Goal: Information Seeking & Learning: Learn about a topic

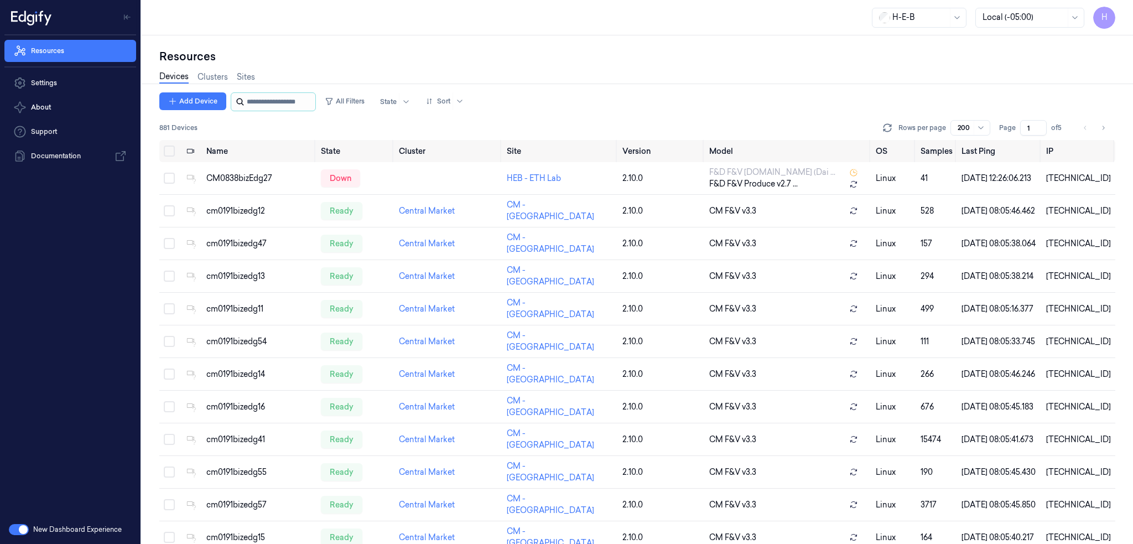
click at [270, 103] on input "string" at bounding box center [280, 102] width 66 height 18
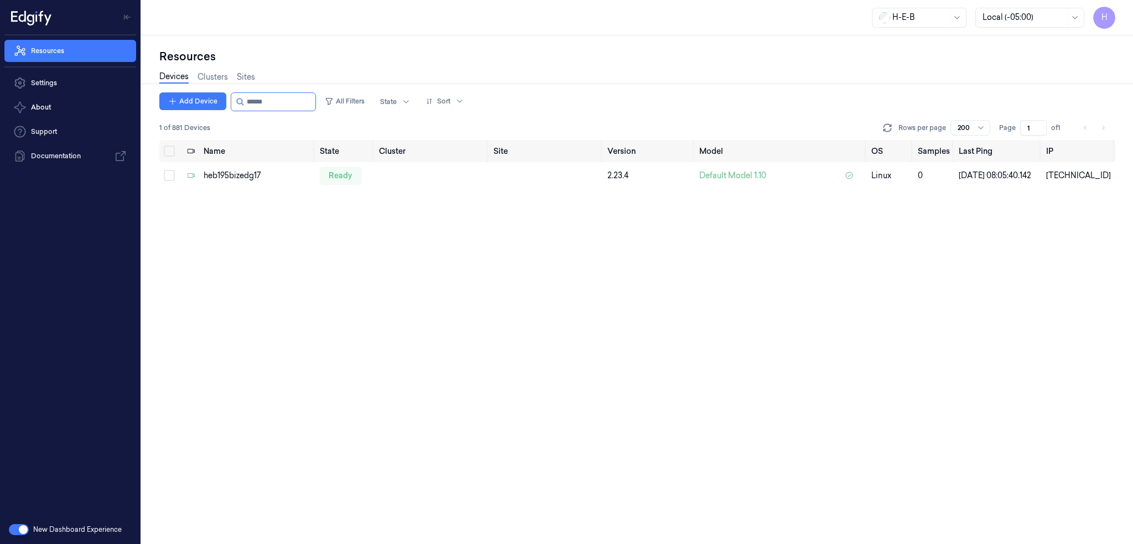
type input "******"
drag, startPoint x: 257, startPoint y: 101, endPoint x: 402, endPoint y: 115, distance: 145.6
click at [370, 108] on div "Add Device All Filters State Sort" at bounding box center [313, 101] width 309 height 19
type input "******"
drag, startPoint x: 258, startPoint y: 99, endPoint x: 437, endPoint y: 116, distance: 180.1
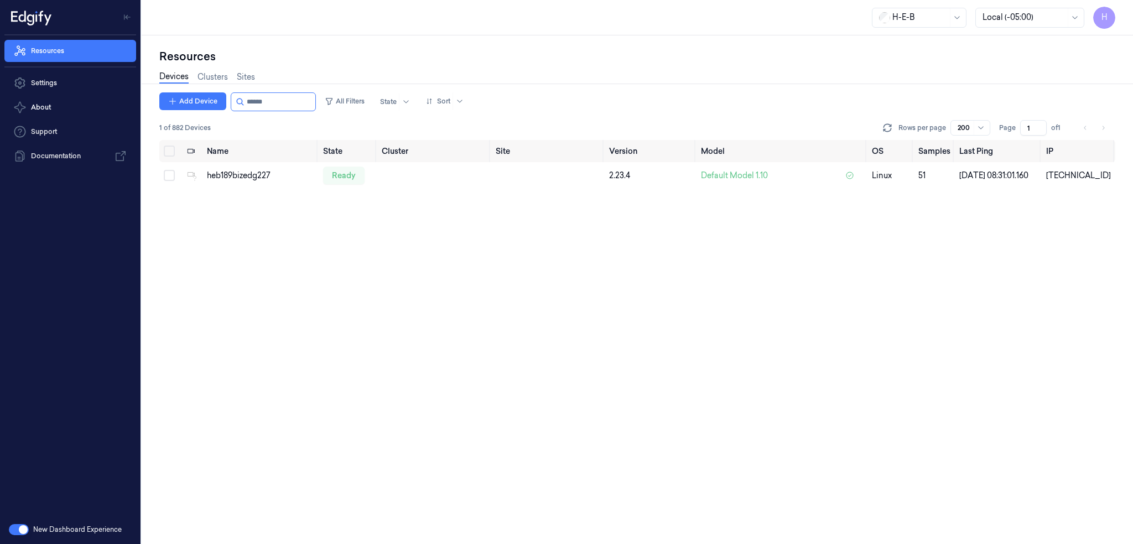
click at [369, 111] on div "Add Device All Filters State Sort 1 of 882 Devices Rows per page 200 Page 1 of 1" at bounding box center [637, 116] width 956 height 48
drag, startPoint x: 259, startPoint y: 101, endPoint x: 456, endPoint y: 32, distance: 208.2
click at [373, 98] on div "Add Device All Filters State Sort" at bounding box center [313, 101] width 309 height 19
click at [253, 110] on input "string" at bounding box center [280, 102] width 66 height 18
drag, startPoint x: 257, startPoint y: 105, endPoint x: 364, endPoint y: 135, distance: 111.6
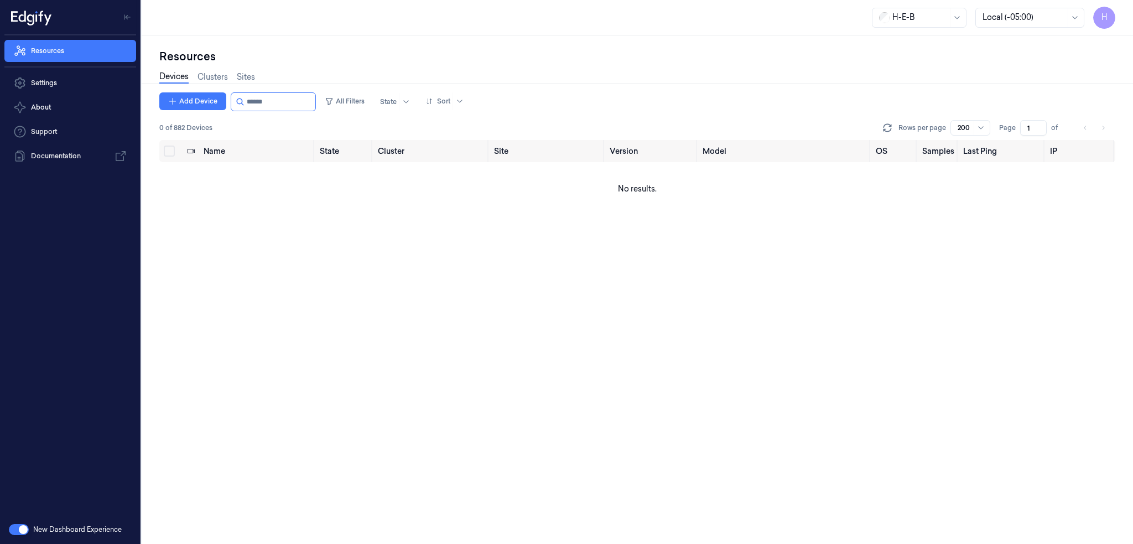
click at [356, 111] on div "Add Device All Filters State Sort 0 of 882 Devices Rows per page 200 Page 1 of" at bounding box center [637, 116] width 956 height 48
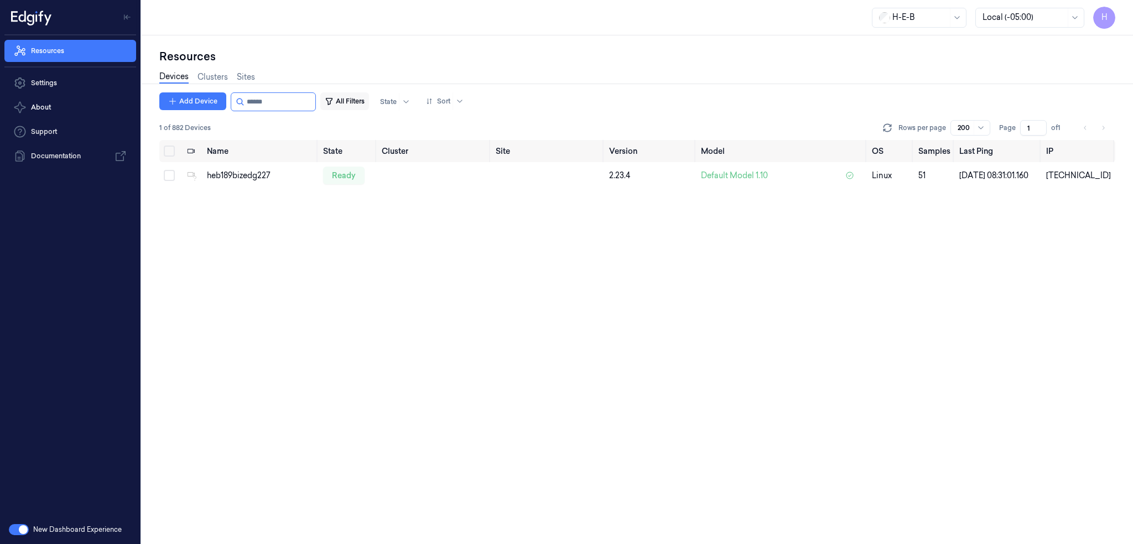
drag, startPoint x: 258, startPoint y: 98, endPoint x: 354, endPoint y: 100, distance: 95.2
click at [342, 100] on div "Add Device All Filters State Sort" at bounding box center [313, 101] width 309 height 19
type input "******"
drag, startPoint x: 259, startPoint y: 102, endPoint x: 326, endPoint y: 105, distance: 67.0
click at [313, 105] on input "string" at bounding box center [280, 102] width 66 height 18
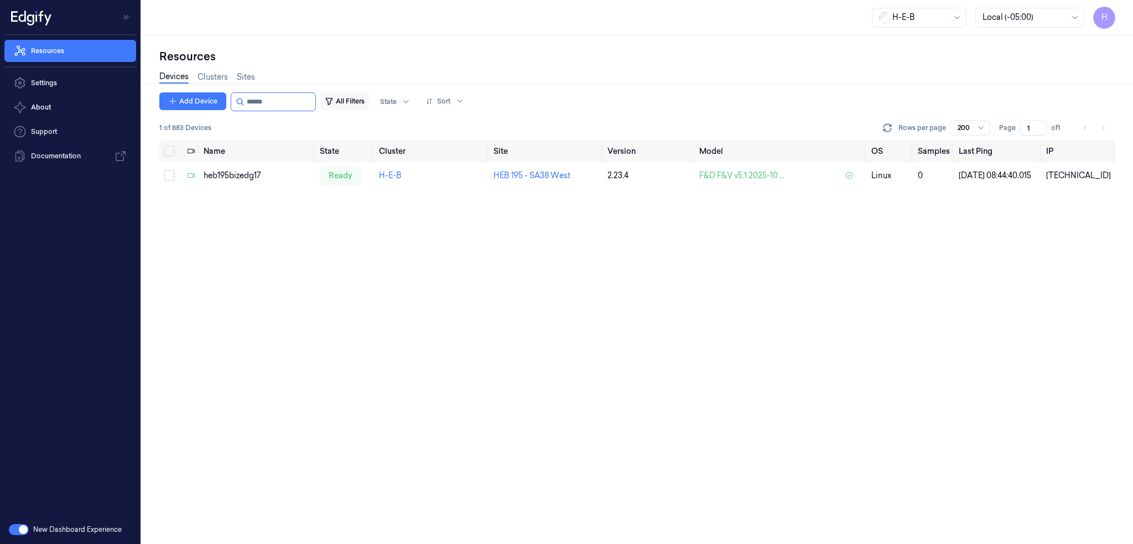
drag, startPoint x: 268, startPoint y: 101, endPoint x: 331, endPoint y: 103, distance: 63.1
click at [310, 102] on input "string" at bounding box center [280, 102] width 66 height 18
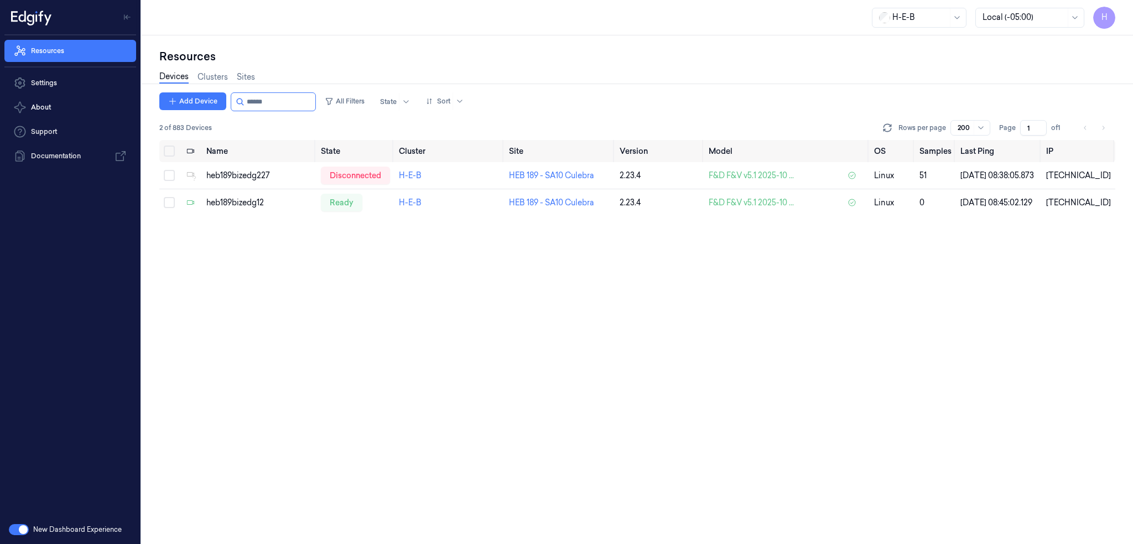
type input "******"
click at [494, 262] on div "Add Device All Filters State Sort 2 of 883 Devices Rows per page 200 Page 1 of …" at bounding box center [637, 317] width 956 height 451
click at [586, 382] on div "Add Device All Filters State Sort 2 of 883 Devices Rows per page 200 Page 1 of …" at bounding box center [637, 317] width 956 height 451
click at [277, 102] on input "string" at bounding box center [280, 102] width 66 height 18
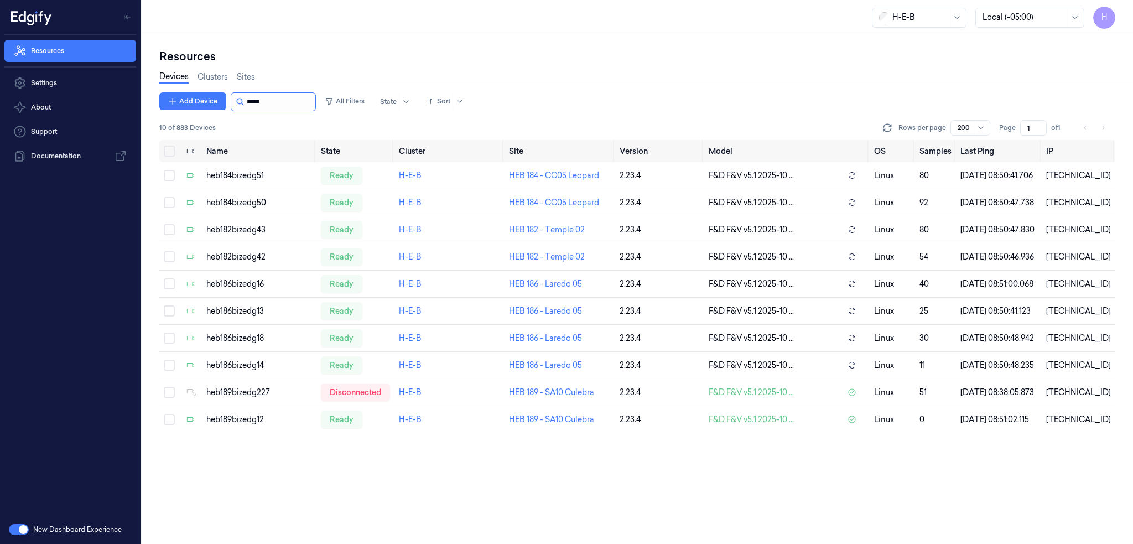
type input "******"
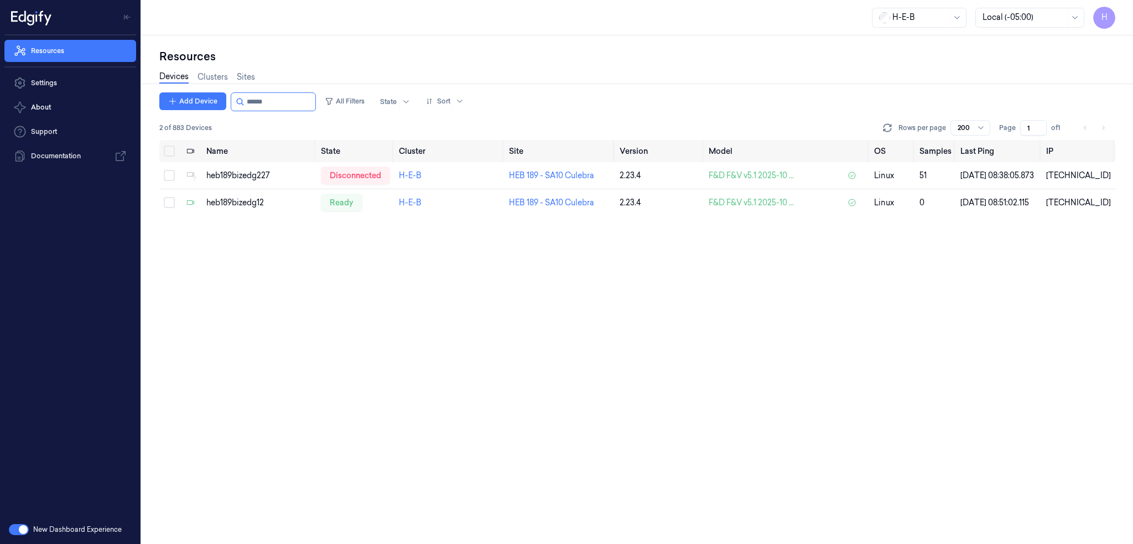
click at [362, 373] on div "Add Device All Filters State Sort 2 of 883 Devices Rows per page 200 Page 1 of …" at bounding box center [637, 317] width 956 height 451
click at [169, 181] on button "Select row" at bounding box center [169, 175] width 11 height 11
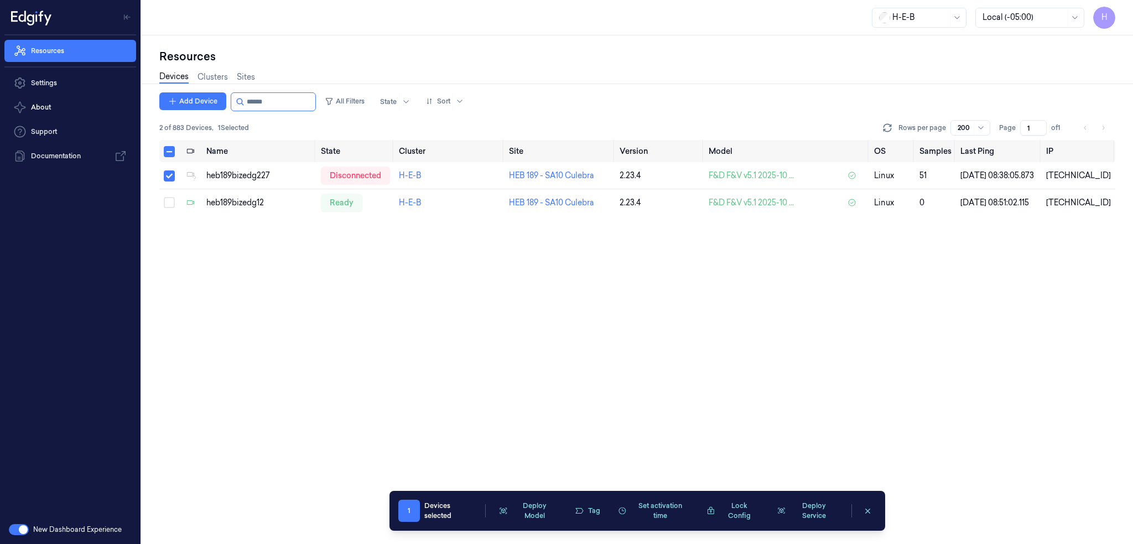
click at [548, 338] on div "Add Device All Filters State Sort 2 of 883 Devices , 1 Selected Rows per page 2…" at bounding box center [637, 317] width 956 height 451
drag, startPoint x: 464, startPoint y: 180, endPoint x: 424, endPoint y: 180, distance: 39.8
click at [424, 180] on td "H-E-B" at bounding box center [450, 175] width 110 height 27
click at [220, 177] on div "heb189bizedg227" at bounding box center [258, 176] width 105 height 12
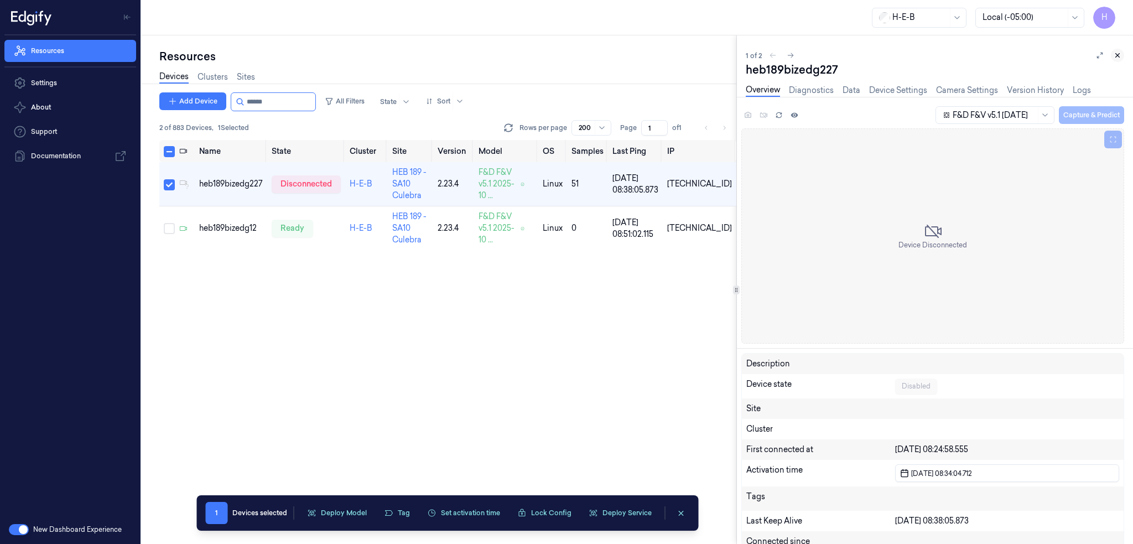
click at [1115, 54] on icon at bounding box center [1118, 55] width 8 height 8
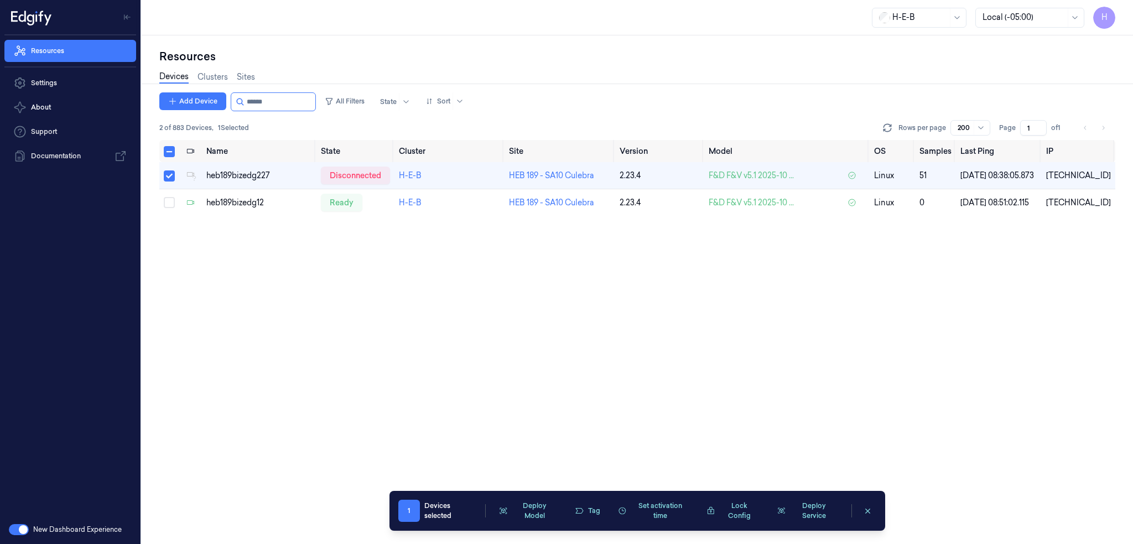
click at [357, 310] on div "Name State Cluster Site Version Model OS Samples Last Ping IP heb189bizedg227 d…" at bounding box center [637, 342] width 956 height 404
click at [276, 97] on input "string" at bounding box center [280, 102] width 66 height 18
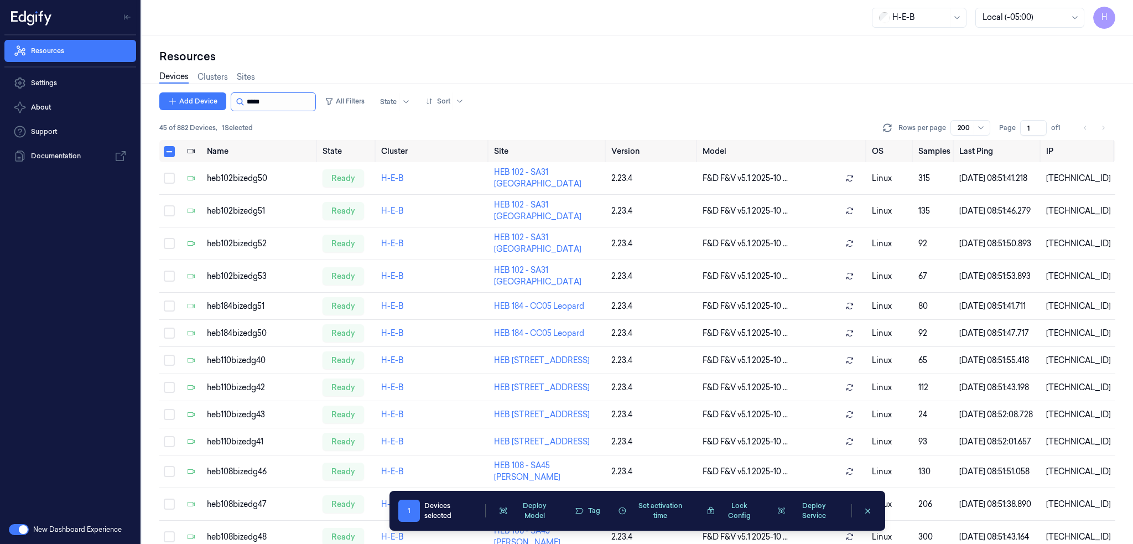
type input "******"
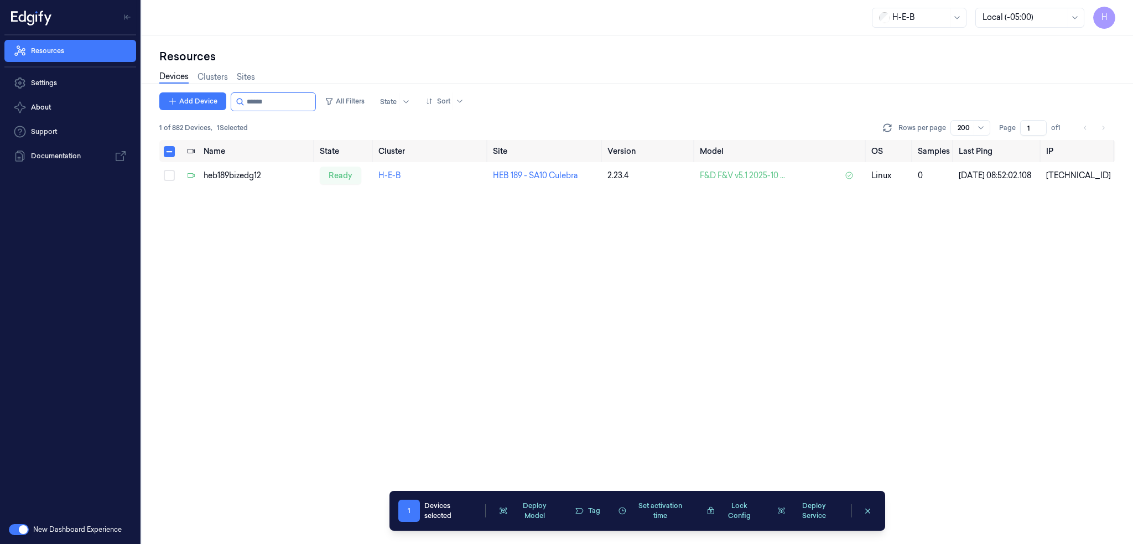
click at [865, 511] on icon "clearSelection" at bounding box center [868, 511] width 8 height 8
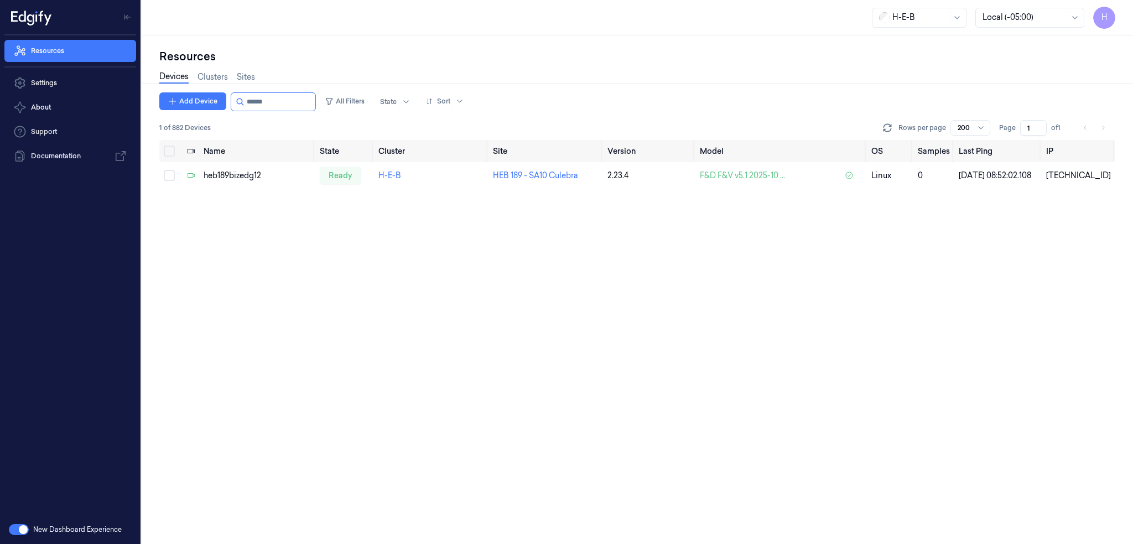
click at [600, 389] on div "Name State Cluster Site Version Model OS Samples Last Ping IP heb189bizedg12 re…" at bounding box center [637, 342] width 956 height 404
drag, startPoint x: 257, startPoint y: 101, endPoint x: 366, endPoint y: 107, distance: 108.6
click at [365, 107] on div "Add Device All Filters State Sort" at bounding box center [313, 101] width 309 height 19
type input "******"
drag, startPoint x: 258, startPoint y: 97, endPoint x: 305, endPoint y: 108, distance: 47.9
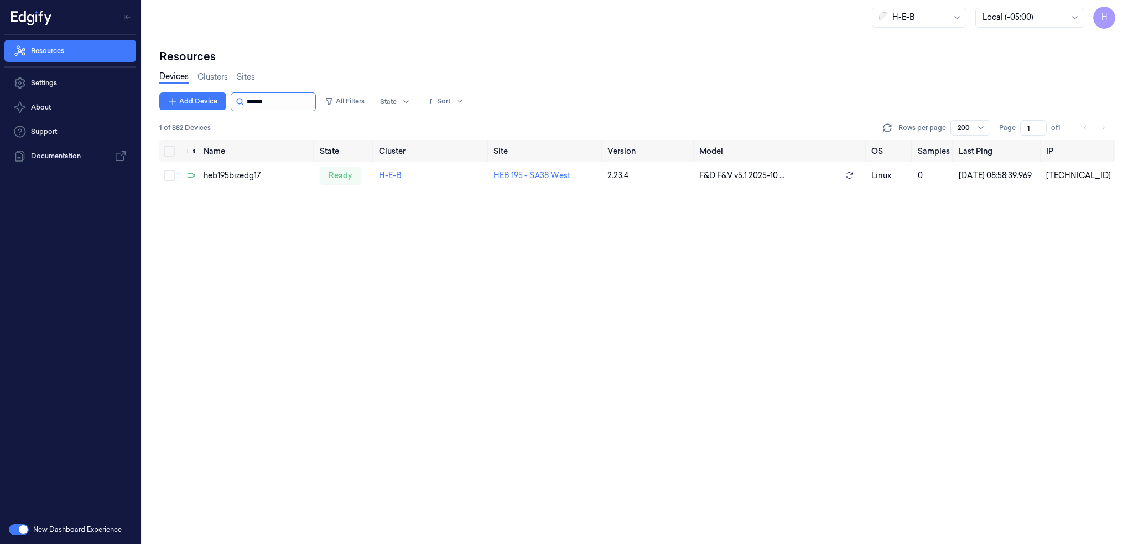
click at [297, 108] on input "string" at bounding box center [280, 102] width 66 height 18
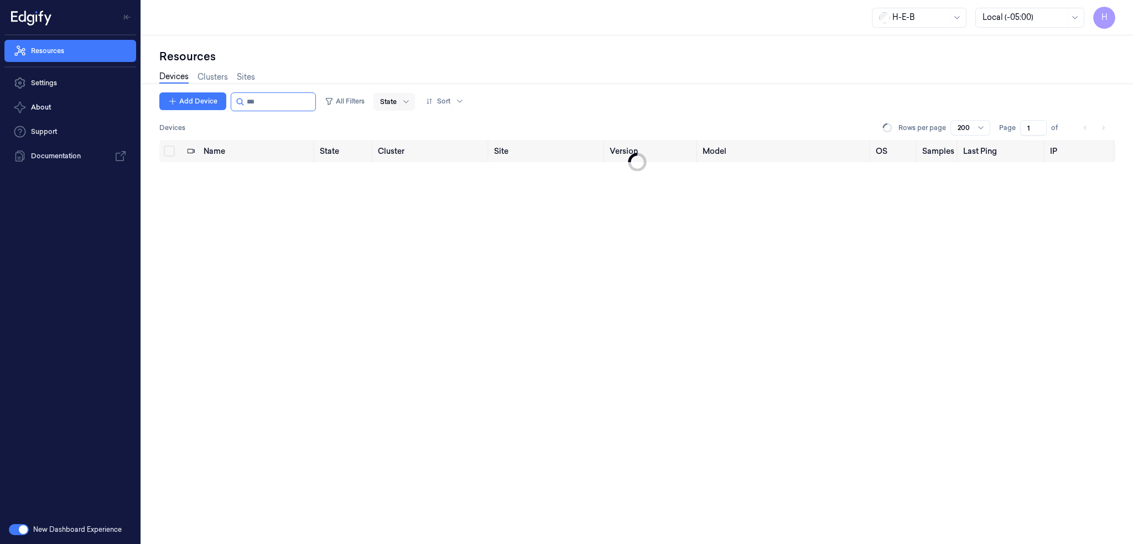
type input "***"
click at [397, 100] on div at bounding box center [388, 102] width 17 height 10
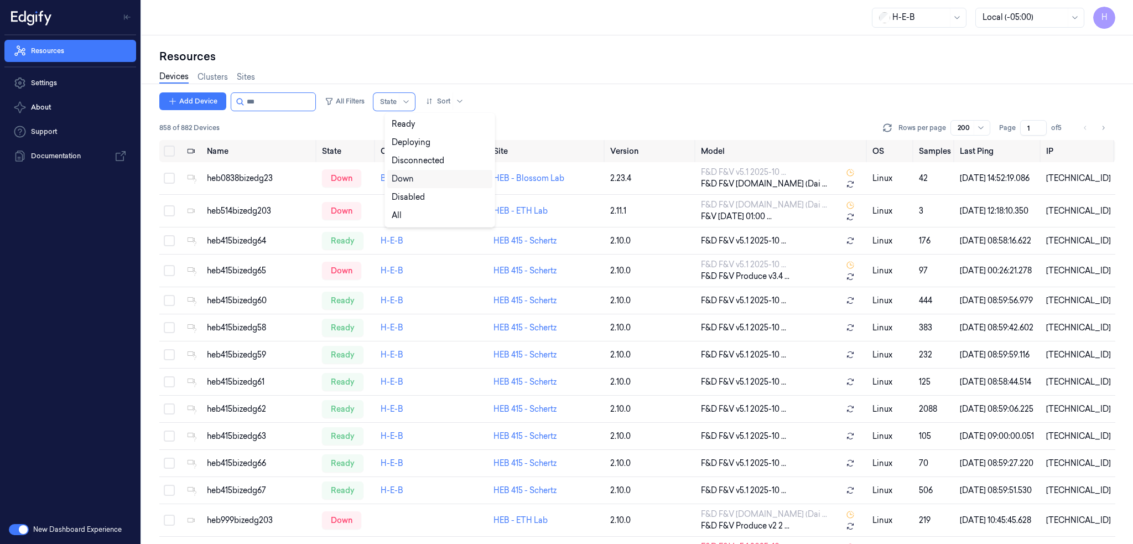
click at [409, 175] on div "Down" at bounding box center [403, 179] width 22 height 12
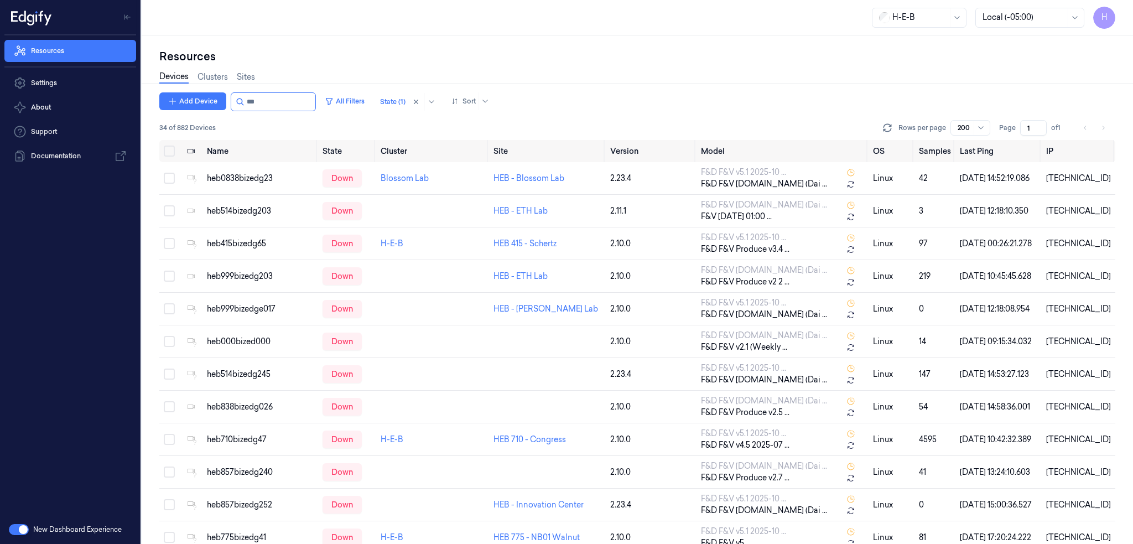
drag, startPoint x: 554, startPoint y: 72, endPoint x: 515, endPoint y: 94, distance: 44.1
click at [553, 73] on div "Devices Clusters Sites" at bounding box center [637, 78] width 956 height 28
click at [492, 98] on div at bounding box center [486, 101] width 11 height 9
click at [487, 157] on div "Name" at bounding box center [511, 161] width 96 height 12
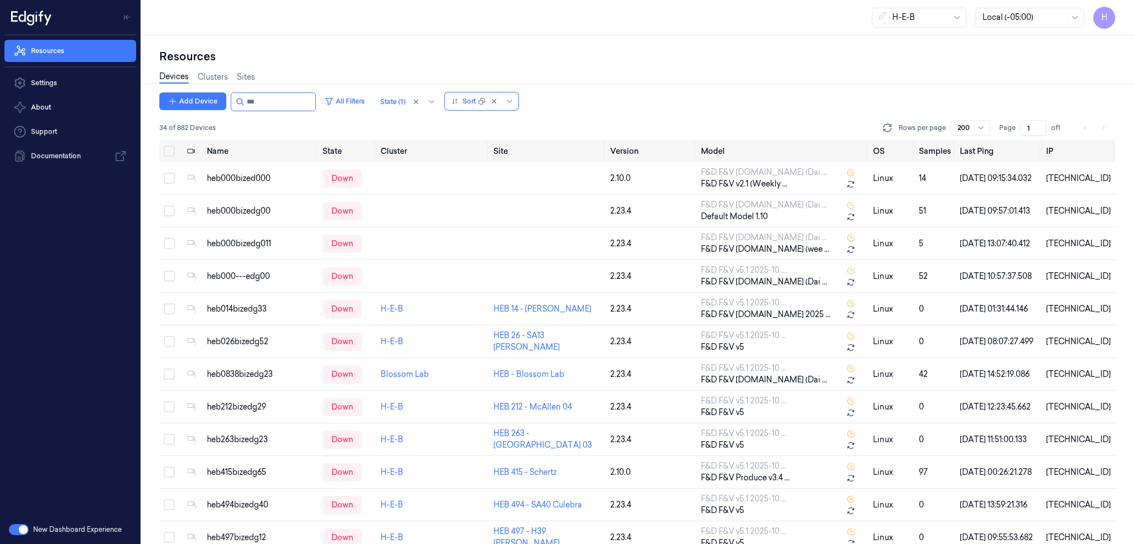
click at [550, 80] on div "Devices Clusters Sites" at bounding box center [637, 78] width 956 height 28
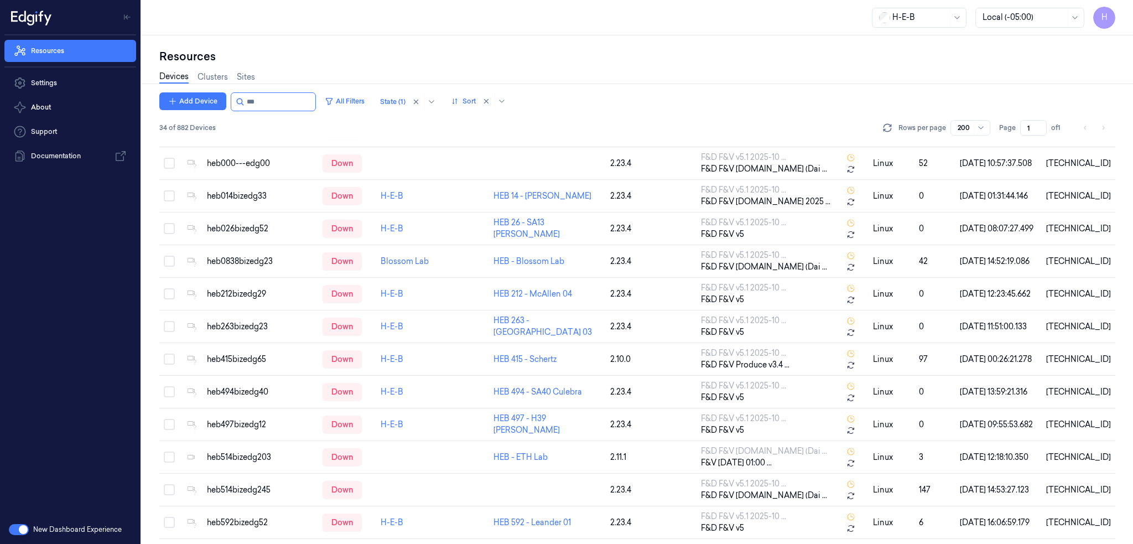
scroll to position [111, 0]
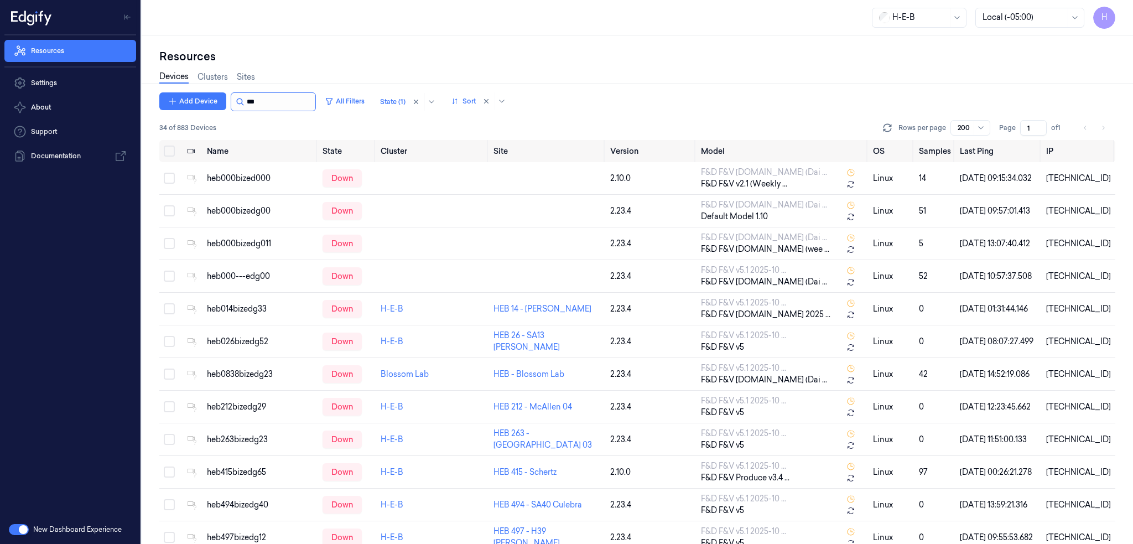
drag, startPoint x: 262, startPoint y: 104, endPoint x: 318, endPoint y: 99, distance: 56.7
click at [262, 103] on input "string" at bounding box center [280, 102] width 66 height 18
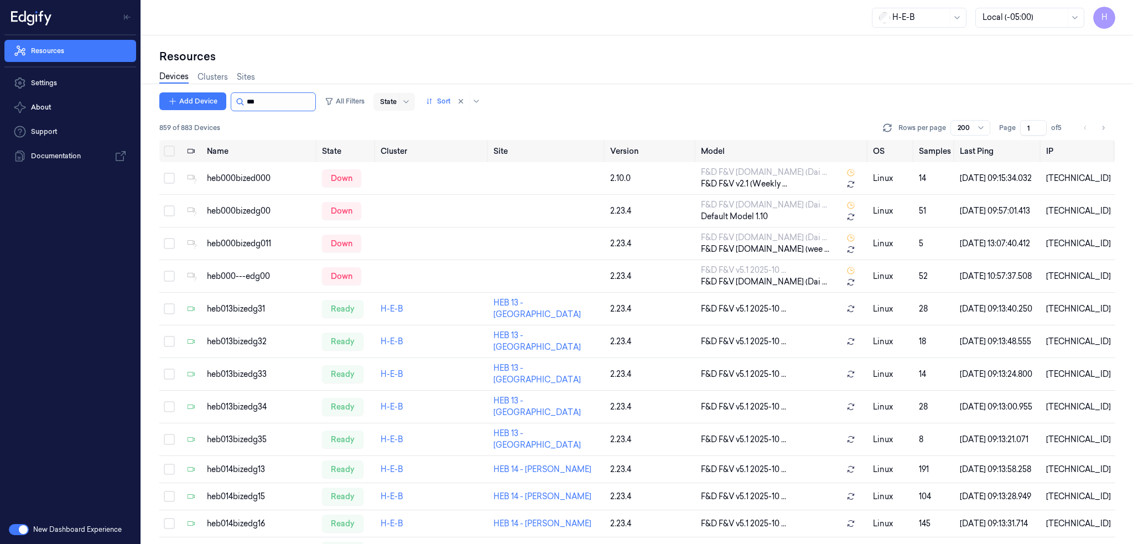
click at [286, 98] on input "string" at bounding box center [280, 102] width 66 height 18
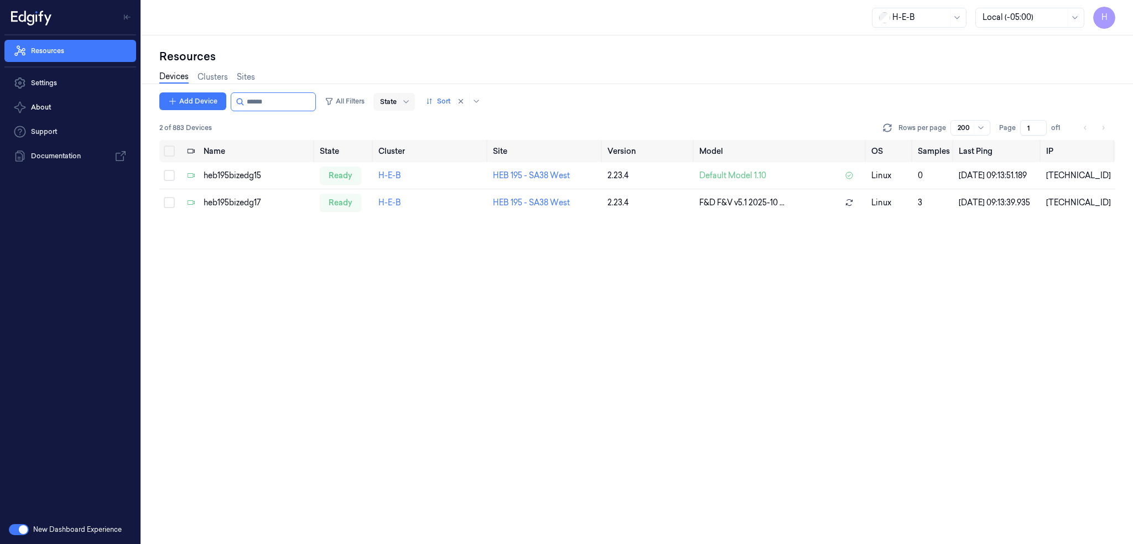
type input "******"
click at [460, 296] on div "Name State Cluster Site Version Model OS Samples Last Ping IP heb195bizedg15 re…" at bounding box center [637, 342] width 956 height 404
click at [422, 283] on div "Name State Cluster Site Version Model OS Samples Last Ping IP heb195bizedg15 re…" at bounding box center [637, 342] width 956 height 404
drag, startPoint x: 257, startPoint y: 105, endPoint x: 359, endPoint y: 112, distance: 102.6
click at [350, 112] on div "Add Device All Filters State Sort 2 of 883 Devices Rows per page 200 Page 1 of 1" at bounding box center [637, 116] width 956 height 48
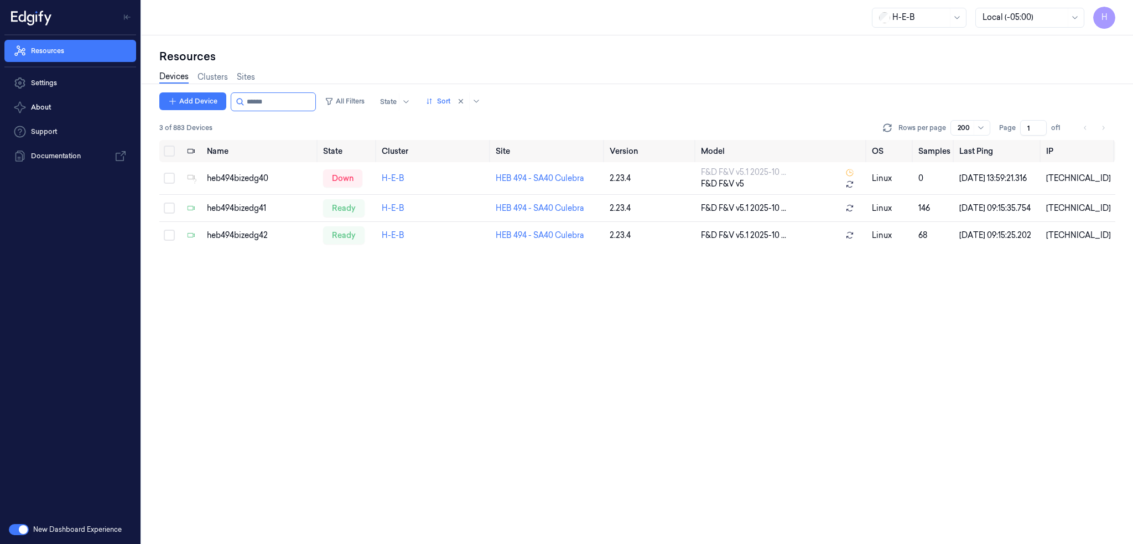
type input "******"
click at [278, 107] on input "string" at bounding box center [280, 102] width 66 height 18
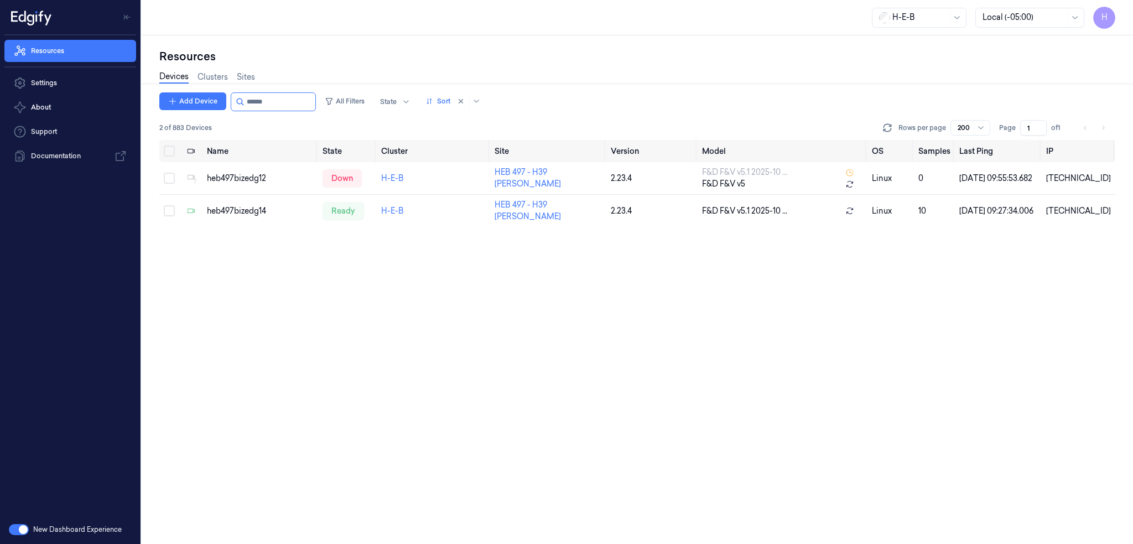
type input "******"
drag, startPoint x: 258, startPoint y: 106, endPoint x: 463, endPoint y: 109, distance: 204.7
click at [402, 108] on div "Add Device All Filters State Sort" at bounding box center [322, 101] width 326 height 19
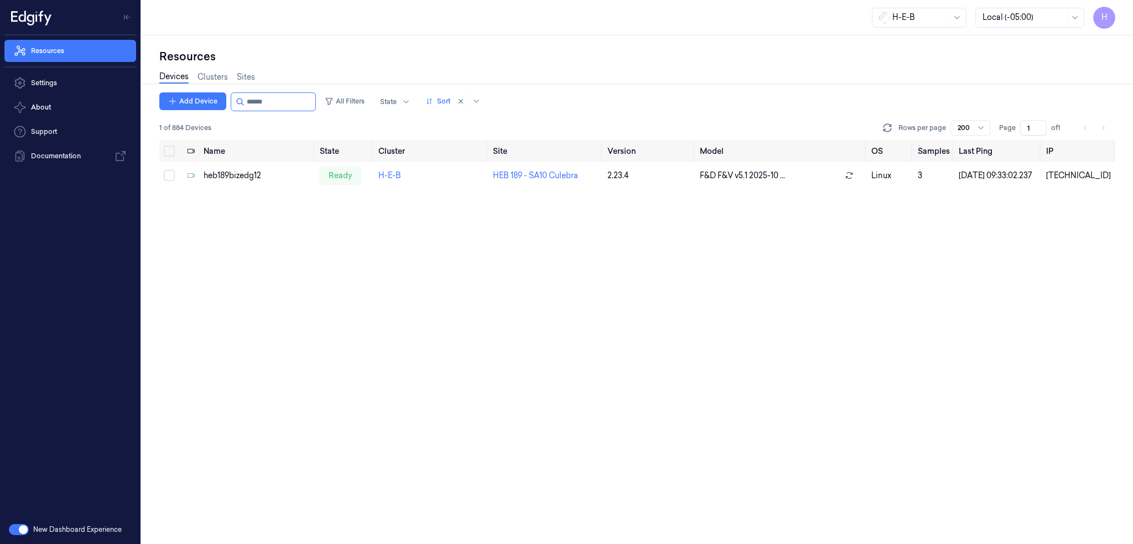
type input "******"
drag, startPoint x: 257, startPoint y: 103, endPoint x: 304, endPoint y: 106, distance: 46.6
click at [304, 106] on input "string" at bounding box center [280, 102] width 66 height 18
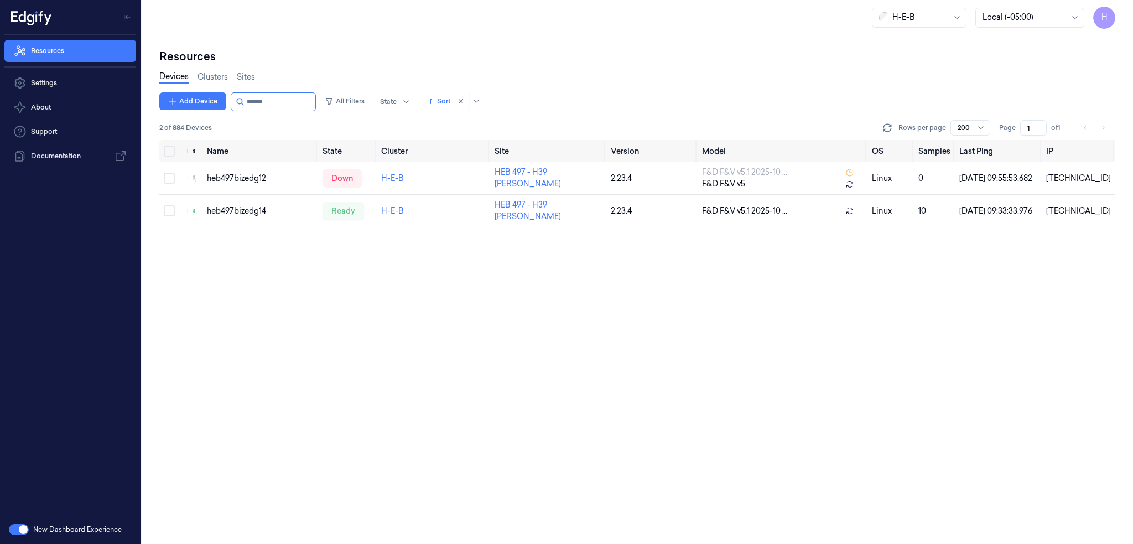
type input "******"
click at [372, 298] on div "Add Device All Filters State Sort 2 of 884 Devices Rows per page 200 Page 1 of …" at bounding box center [637, 317] width 956 height 451
click at [433, 309] on div "Add Device All Filters State Sort 2 of 885 Devices Rows per page 200 Page 1 of …" at bounding box center [637, 317] width 956 height 451
drag, startPoint x: 259, startPoint y: 100, endPoint x: 347, endPoint y: 109, distance: 88.5
click at [340, 109] on div "Add Device All Filters State Sort" at bounding box center [322, 101] width 326 height 19
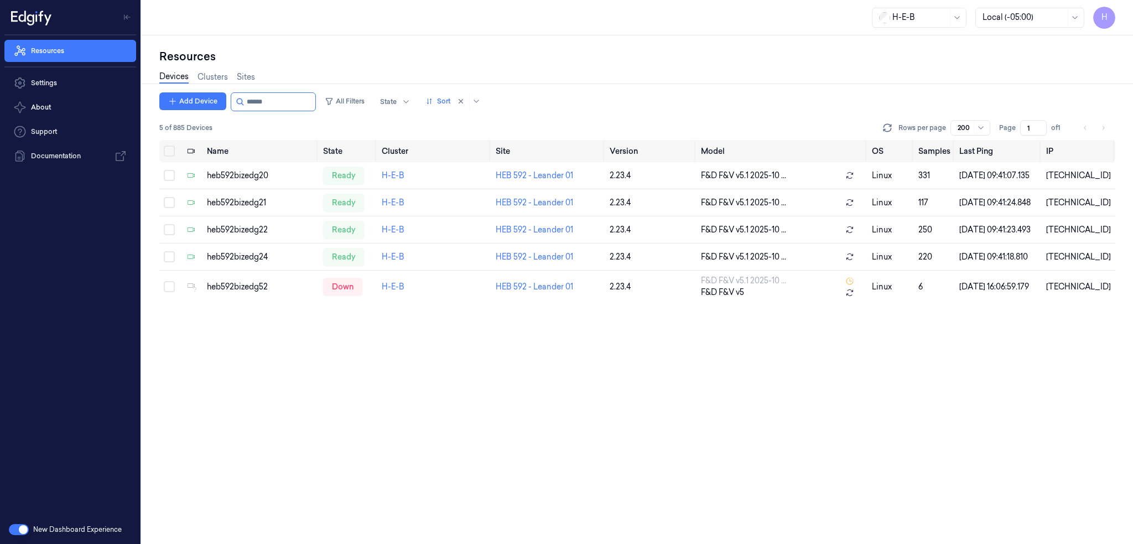
type input "******"
drag, startPoint x: 266, startPoint y: 102, endPoint x: 308, endPoint y: 107, distance: 41.8
click at [306, 106] on input "string" at bounding box center [280, 102] width 66 height 18
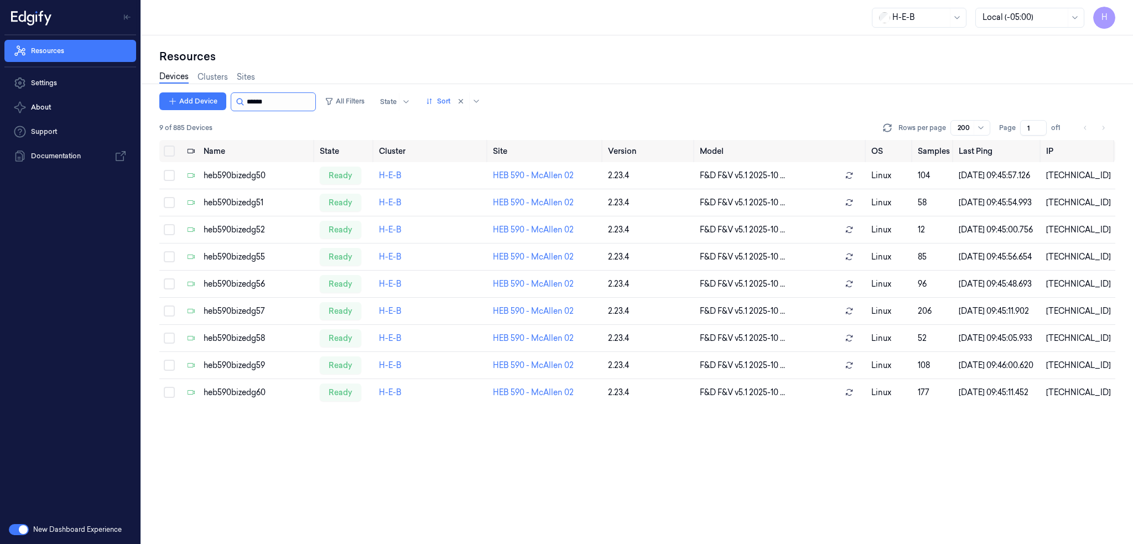
click at [268, 102] on input "string" at bounding box center [280, 102] width 66 height 18
type input "******"
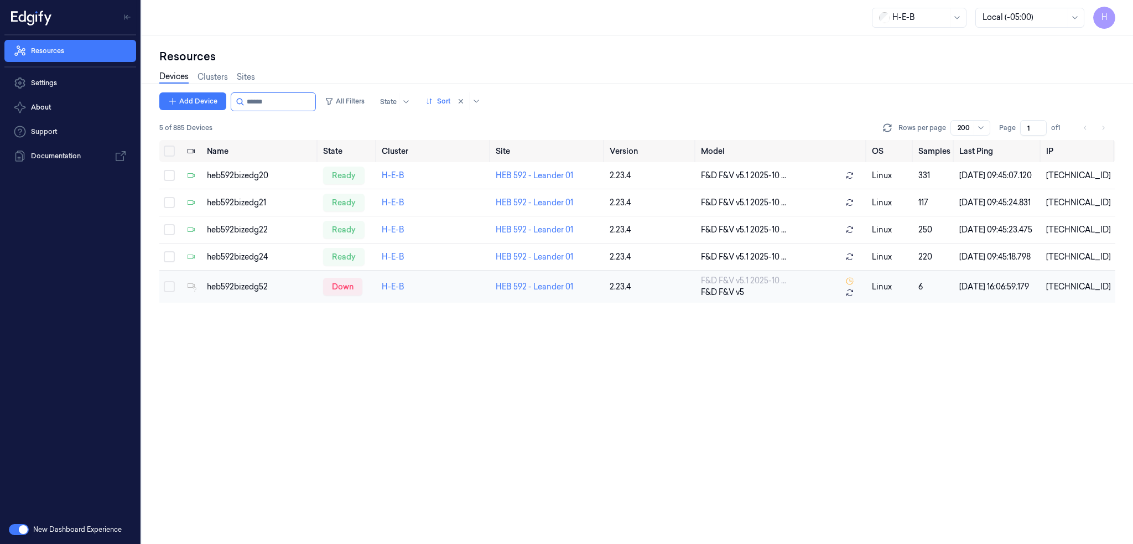
click at [166, 292] on button "Select row" at bounding box center [169, 286] width 11 height 11
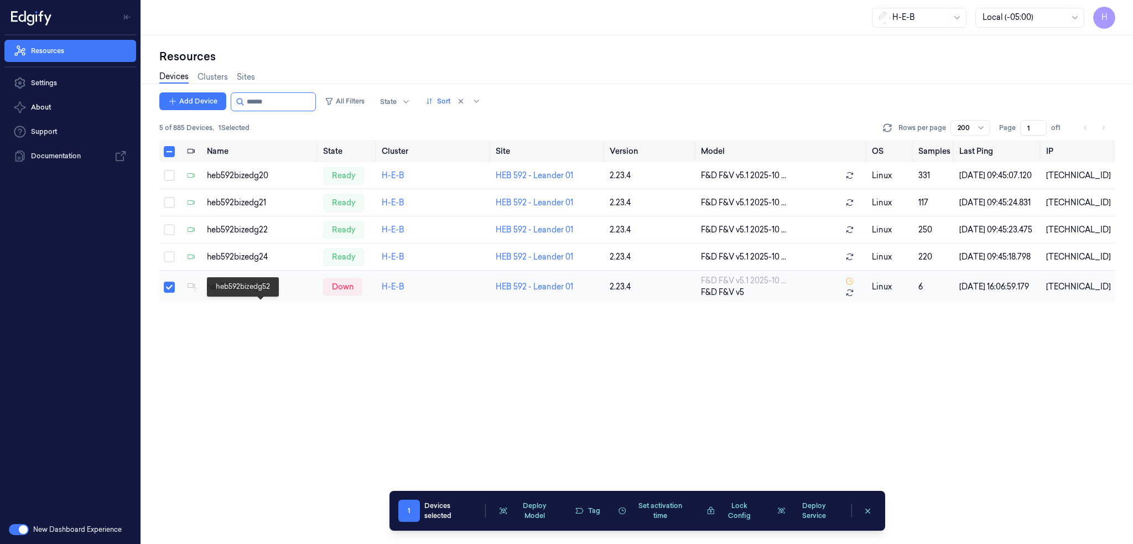
click at [233, 293] on div "heb592bizedg52" at bounding box center [260, 287] width 107 height 12
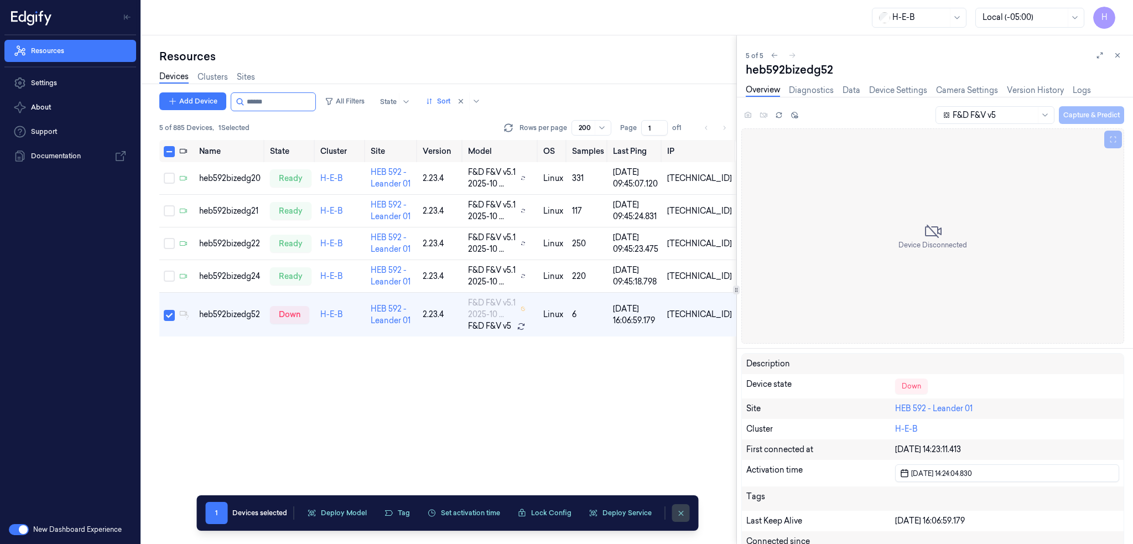
click at [679, 511] on icon "clearSelection" at bounding box center [681, 513] width 4 height 4
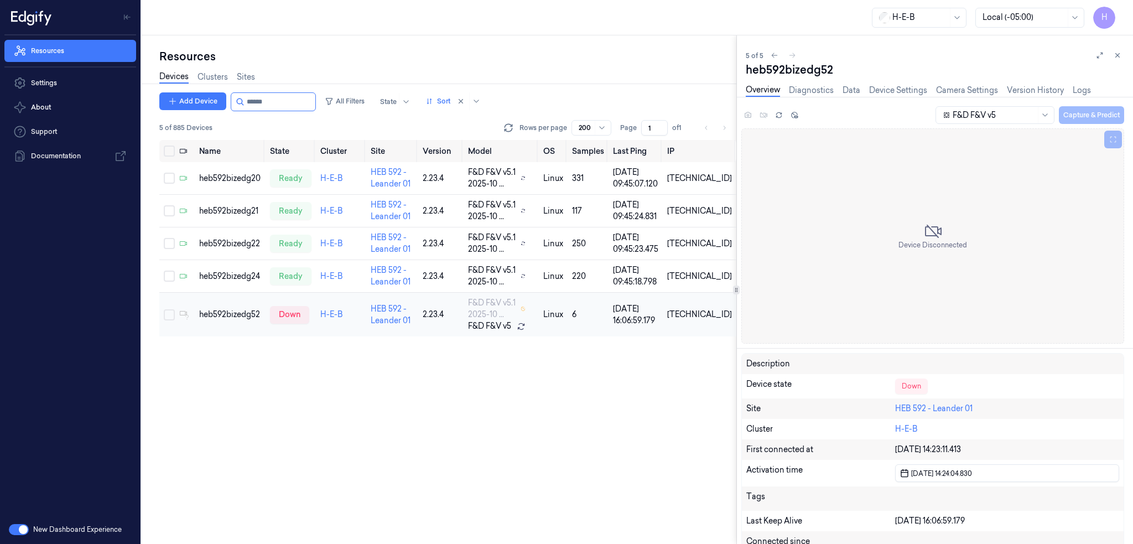
click at [568, 321] on td "linux" at bounding box center [553, 315] width 29 height 44
click at [1118, 56] on icon at bounding box center [1118, 56] width 4 height 4
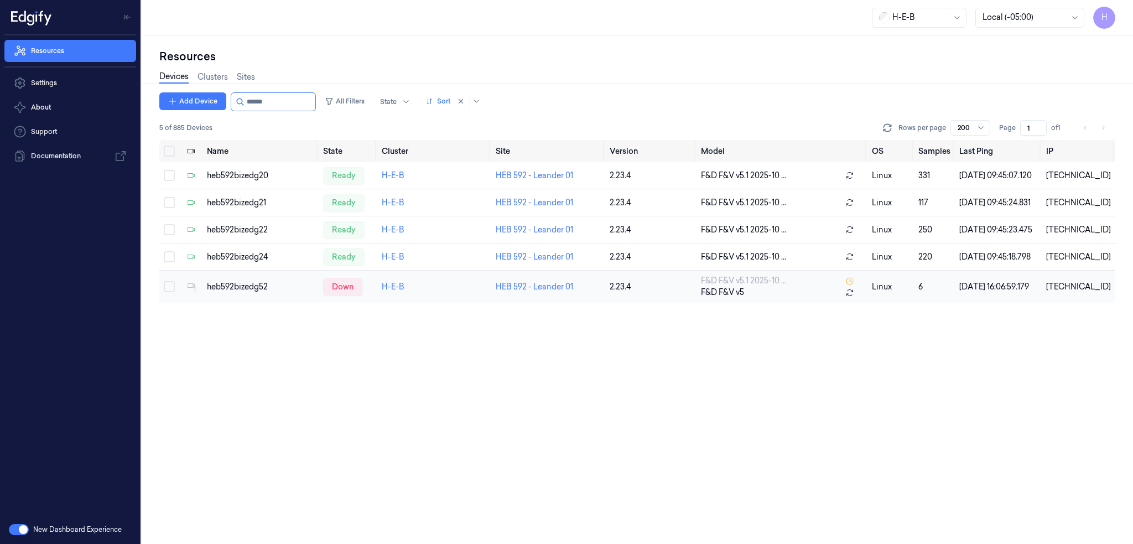
click at [170, 292] on button "Select row" at bounding box center [169, 286] width 11 height 11
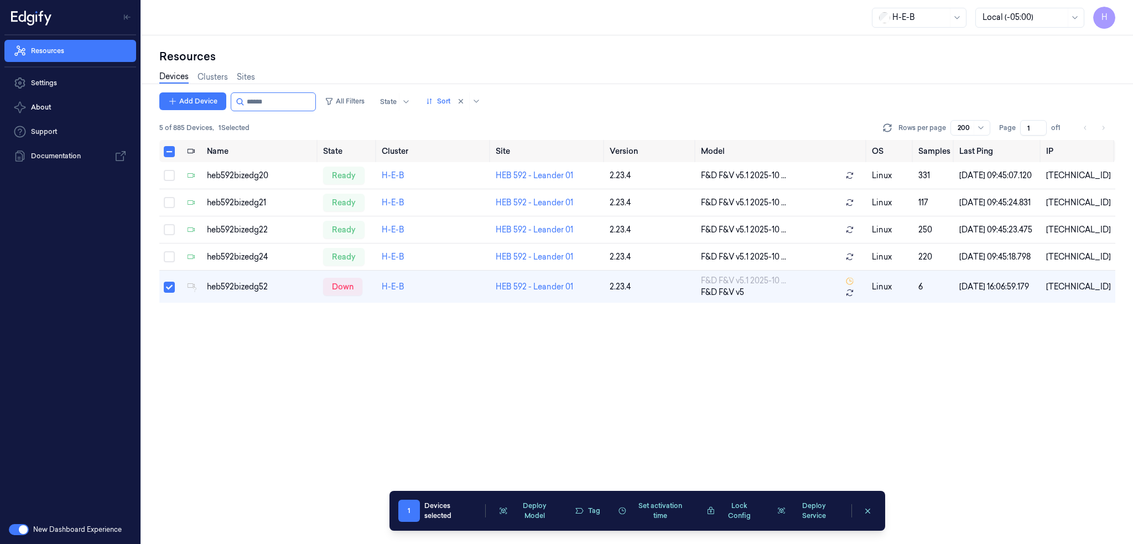
click at [429, 506] on div "Devices selected" at bounding box center [451, 511] width 54 height 20
drag, startPoint x: 502, startPoint y: 313, endPoint x: 433, endPoint y: 305, distance: 69.1
drag, startPoint x: 433, startPoint y: 305, endPoint x: 331, endPoint y: 351, distance: 112.2
click at [331, 351] on div "Name State Cluster Site Version Model OS Samples Last Ping IP heb592bizedg20 re…" at bounding box center [637, 342] width 956 height 404
click at [24, 528] on button "button" at bounding box center [19, 529] width 20 height 11
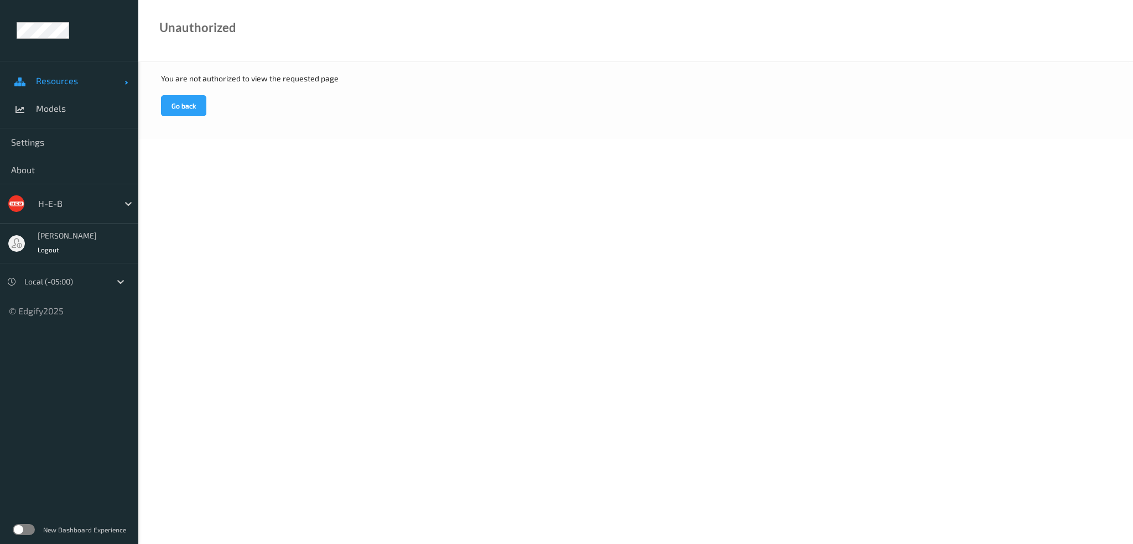
click at [50, 82] on span "Resources" at bounding box center [80, 80] width 89 height 11
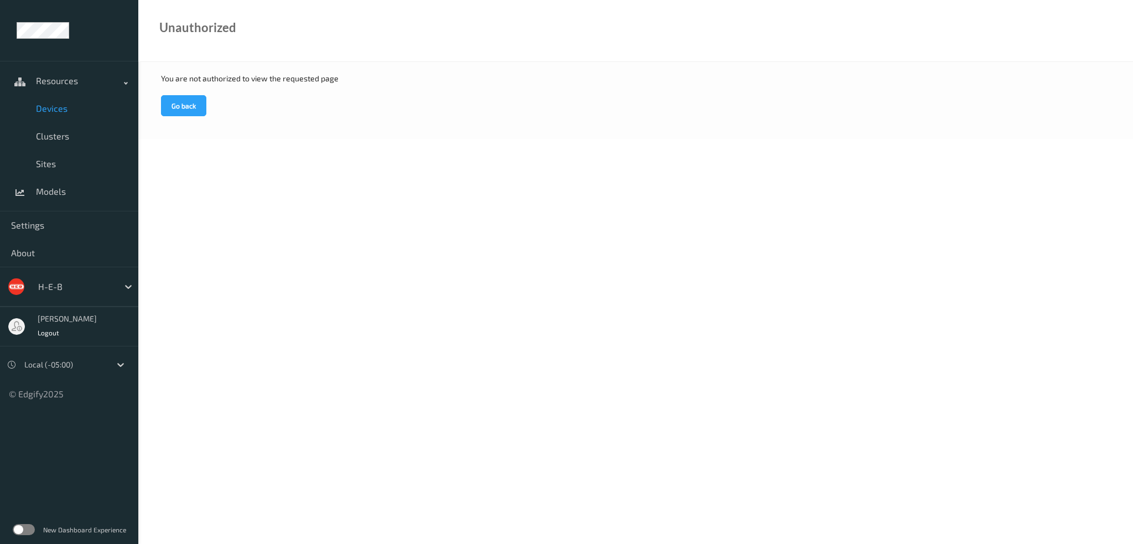
click at [49, 112] on span "Devices" at bounding box center [81, 108] width 91 height 11
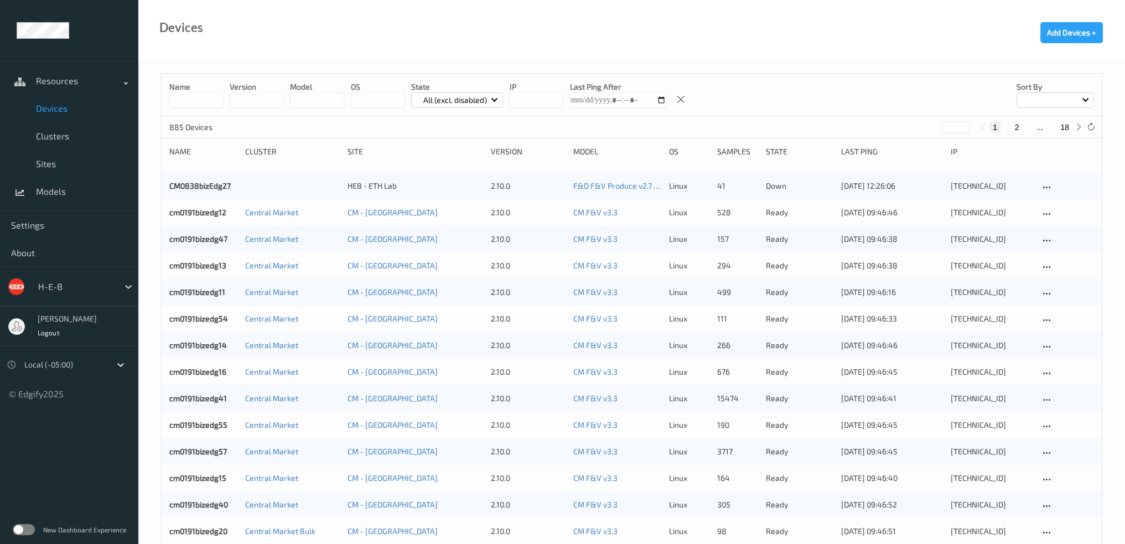
click at [205, 98] on input at bounding box center [196, 99] width 54 height 15
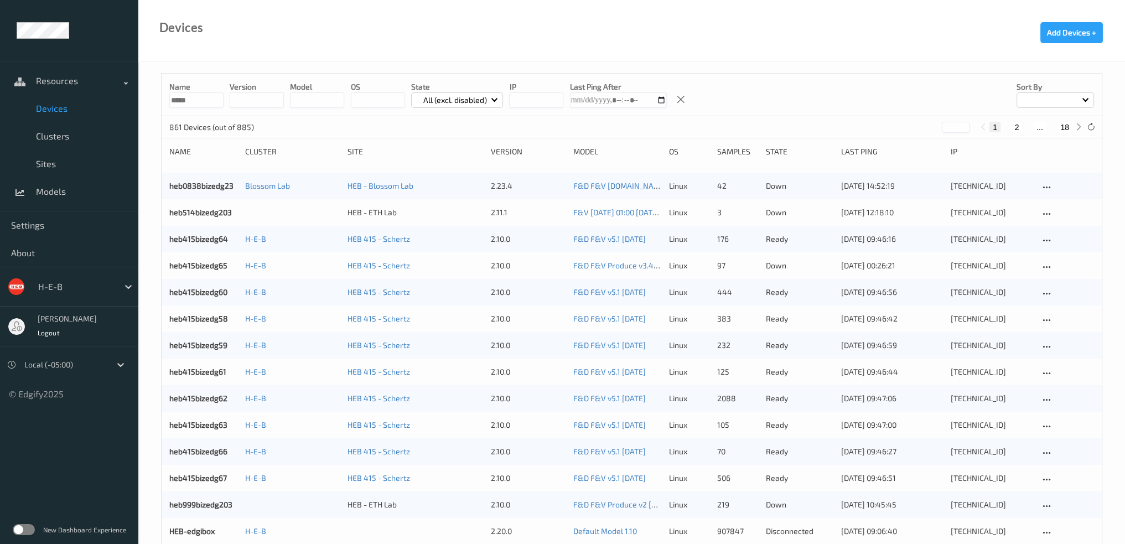
type input "******"
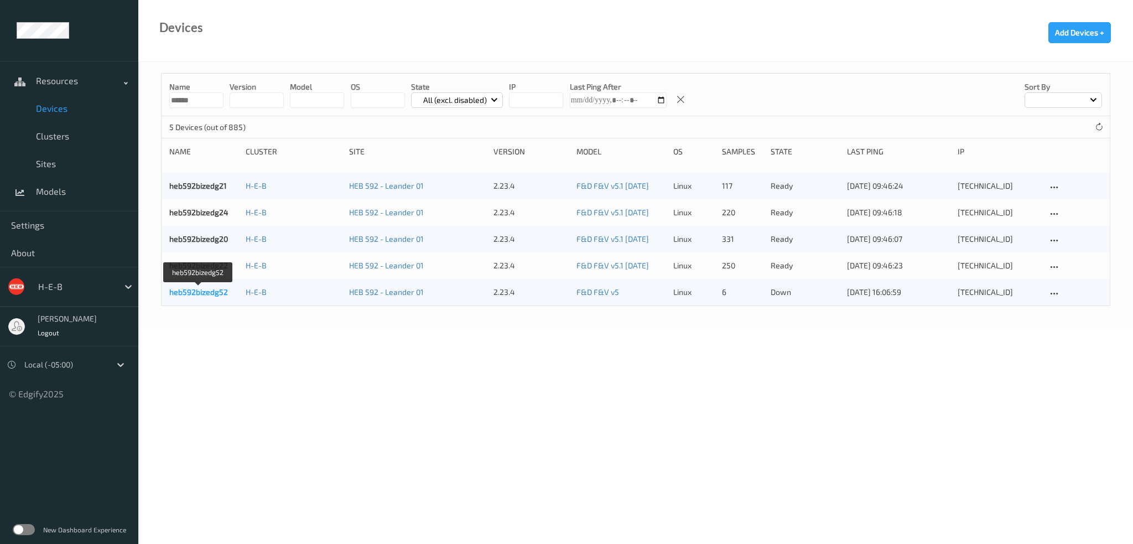
click at [205, 293] on link "heb592bizedg52" at bounding box center [198, 291] width 59 height 9
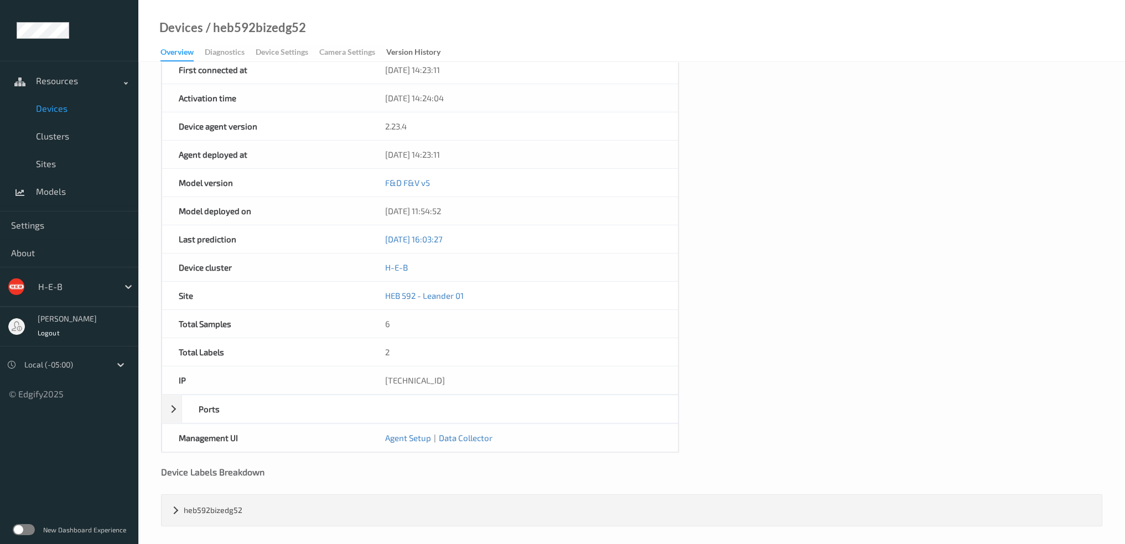
scroll to position [357, 0]
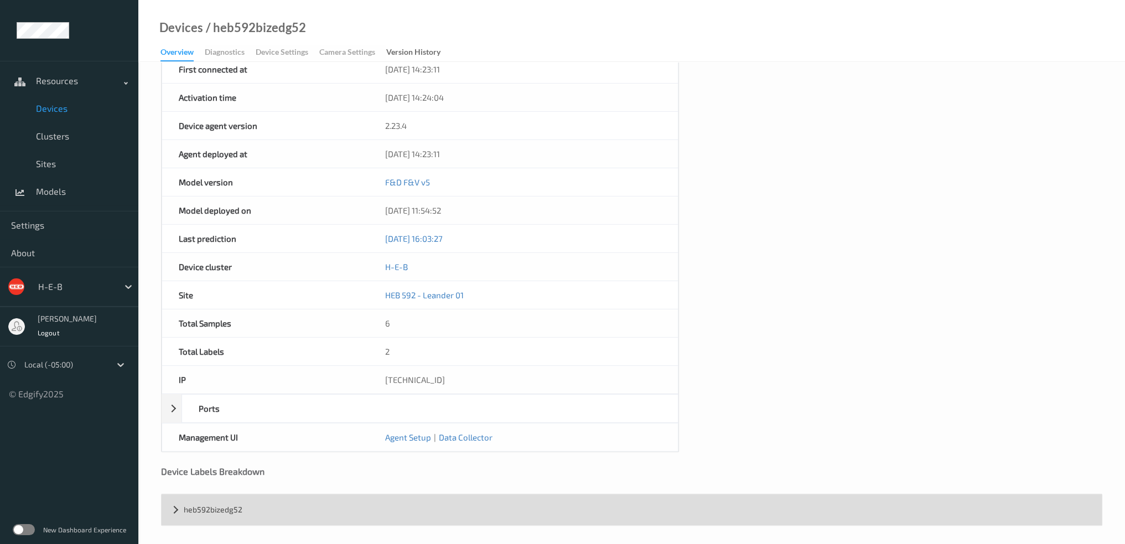
click at [207, 503] on div "heb592bizedg52" at bounding box center [632, 509] width 940 height 31
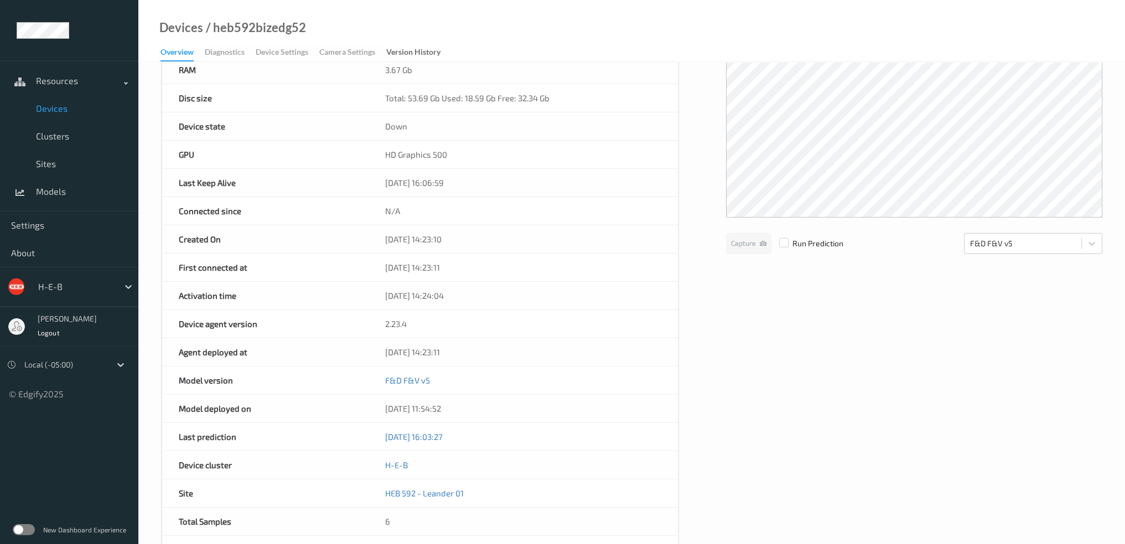
scroll to position [0, 0]
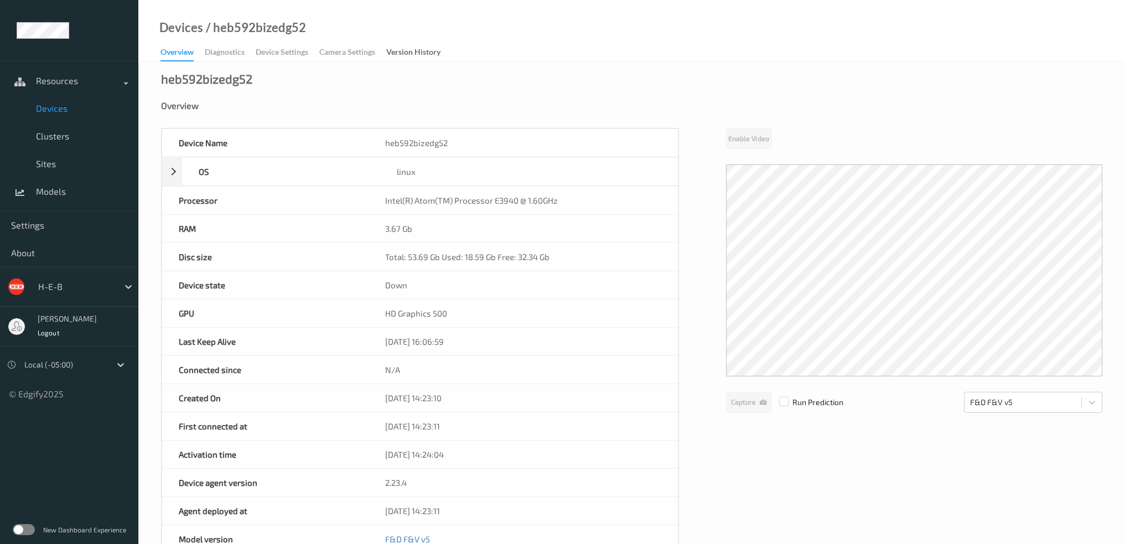
click at [27, 532] on label at bounding box center [24, 529] width 22 height 11
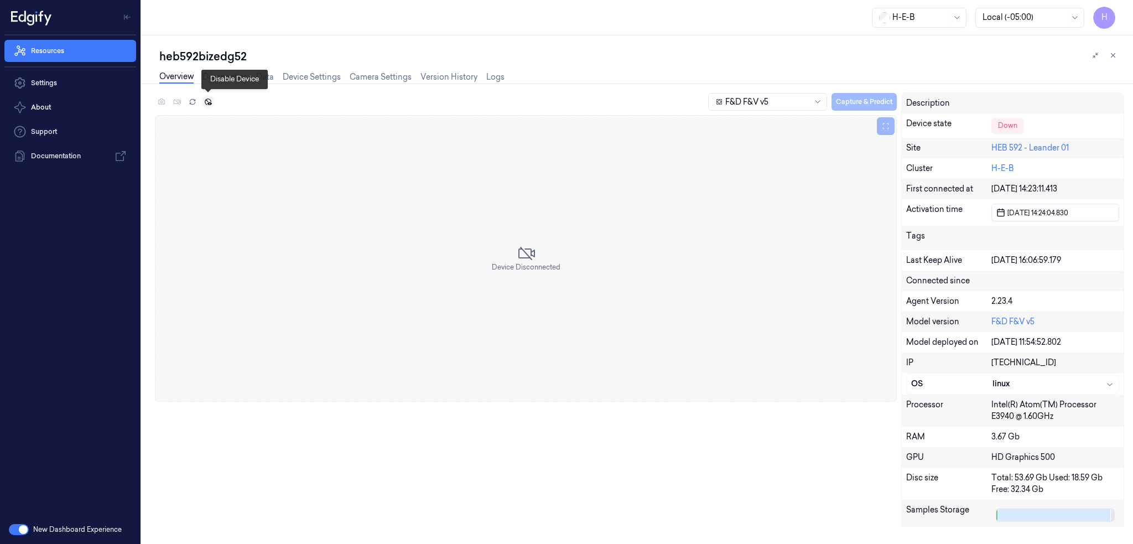
click at [210, 105] on icon at bounding box center [208, 102] width 8 height 8
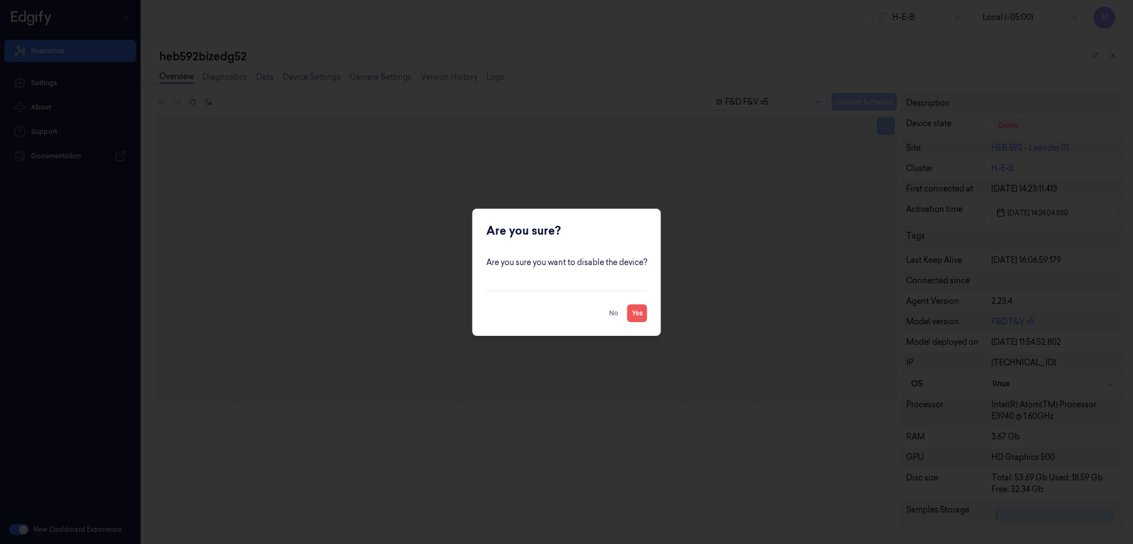
click at [637, 314] on button "Yes" at bounding box center [637, 313] width 20 height 18
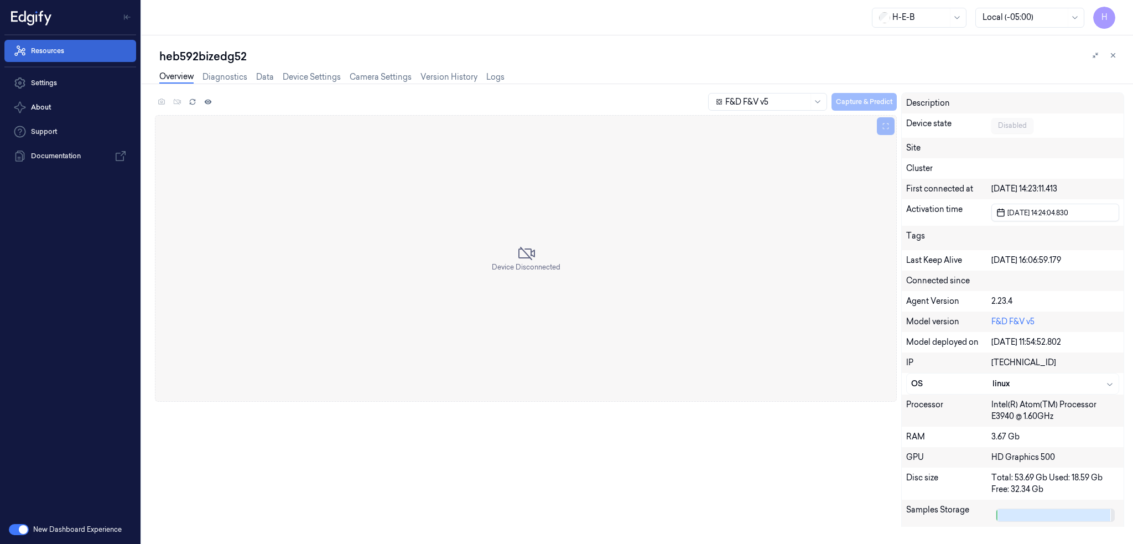
click at [45, 48] on link "Resources" at bounding box center [70, 51] width 132 height 22
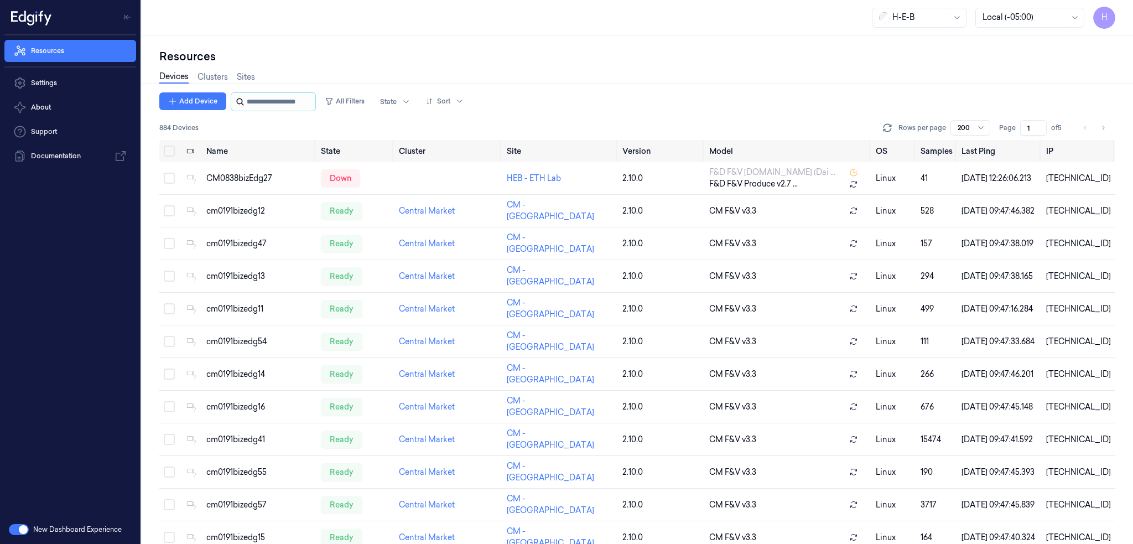
click at [297, 101] on input "string" at bounding box center [280, 102] width 66 height 18
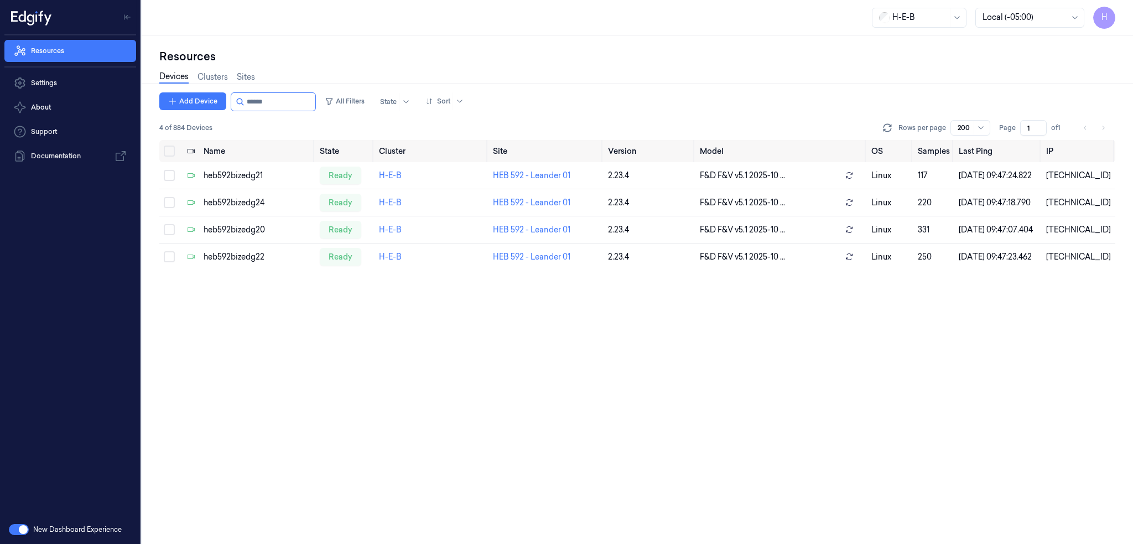
drag, startPoint x: 256, startPoint y: 104, endPoint x: 330, endPoint y: 117, distance: 74.7
click at [321, 112] on div "Add Device All Filters State Sort 4 of 884 Devices Rows per page 200 Page 1 of 1" at bounding box center [637, 116] width 956 height 48
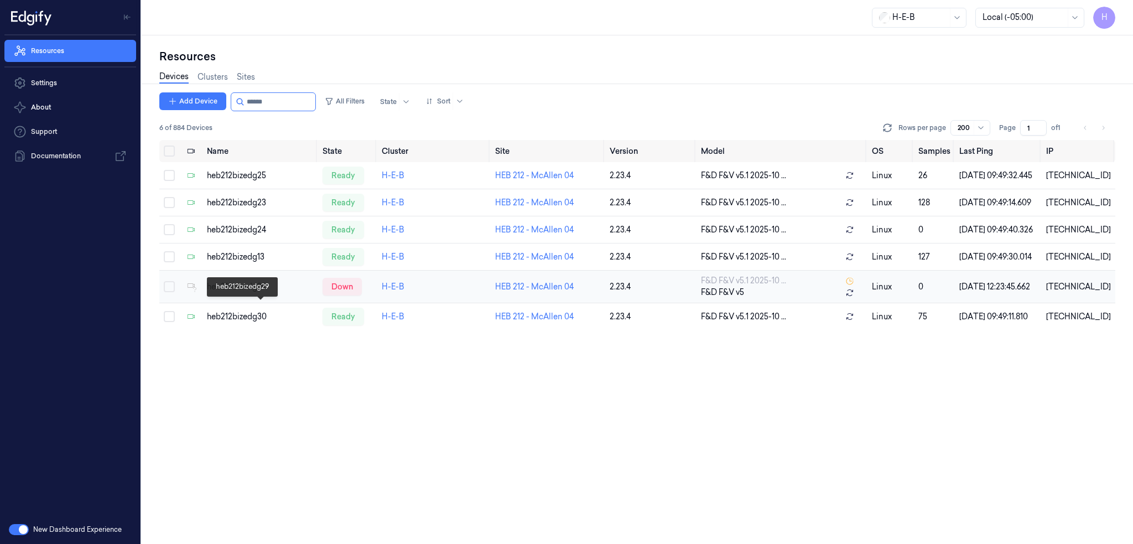
type input "******"
click at [248, 293] on div "heb212bizedg29" at bounding box center [260, 287] width 107 height 12
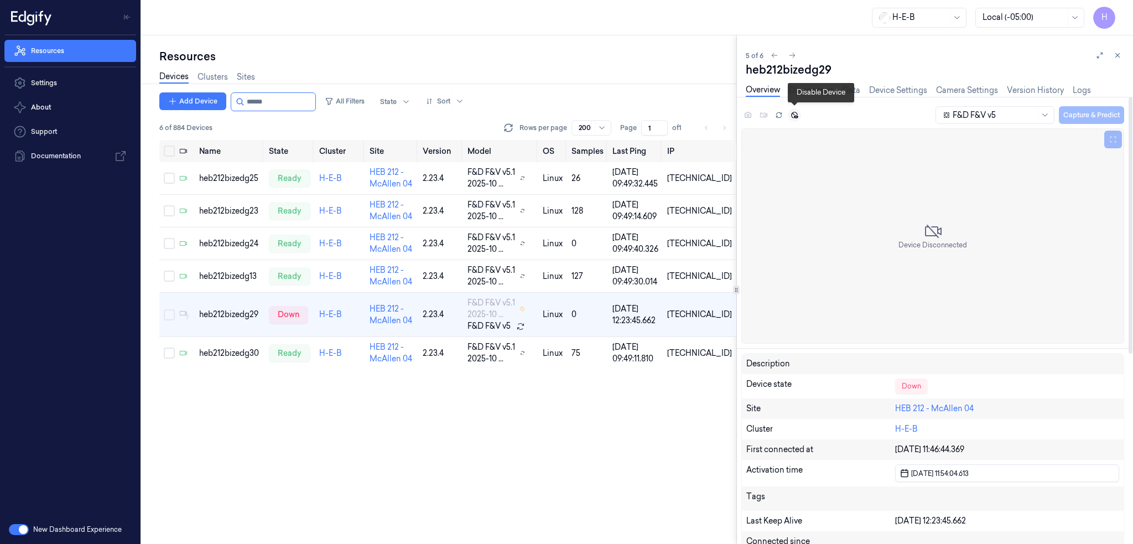
click at [796, 112] on icon at bounding box center [794, 115] width 7 height 7
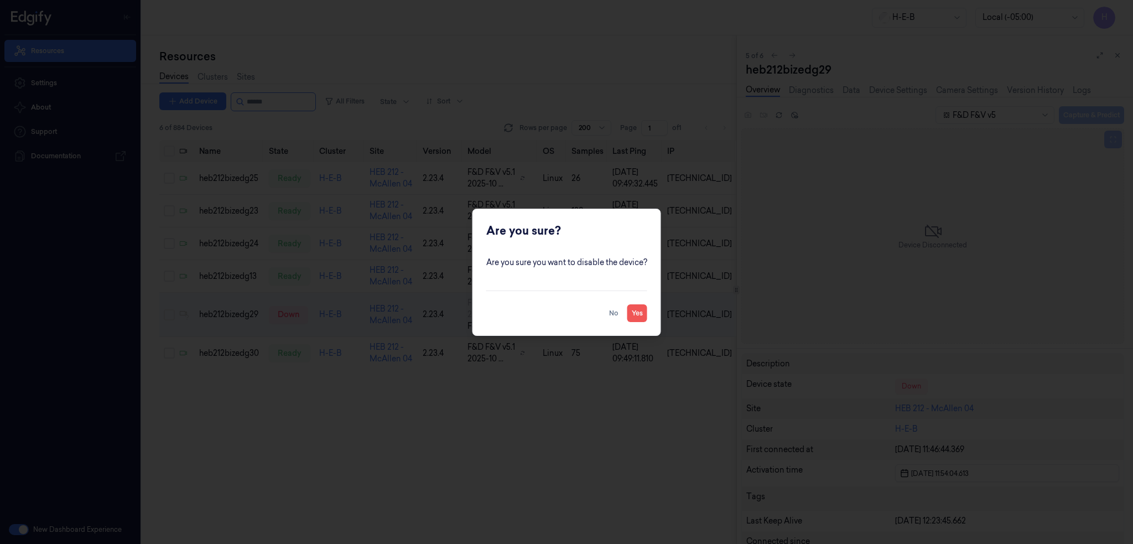
click at [639, 315] on button "Yes" at bounding box center [637, 313] width 20 height 18
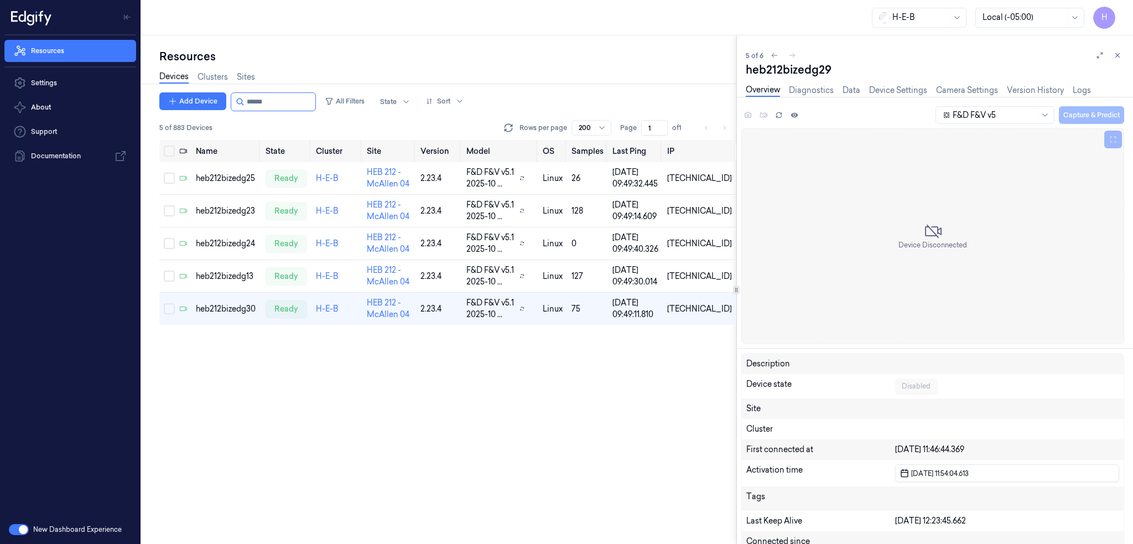
drag, startPoint x: 269, startPoint y: 103, endPoint x: 375, endPoint y: 117, distance: 106.5
click at [345, 108] on div "Add Device All Filters State Sort" at bounding box center [313, 101] width 309 height 19
type input "******"
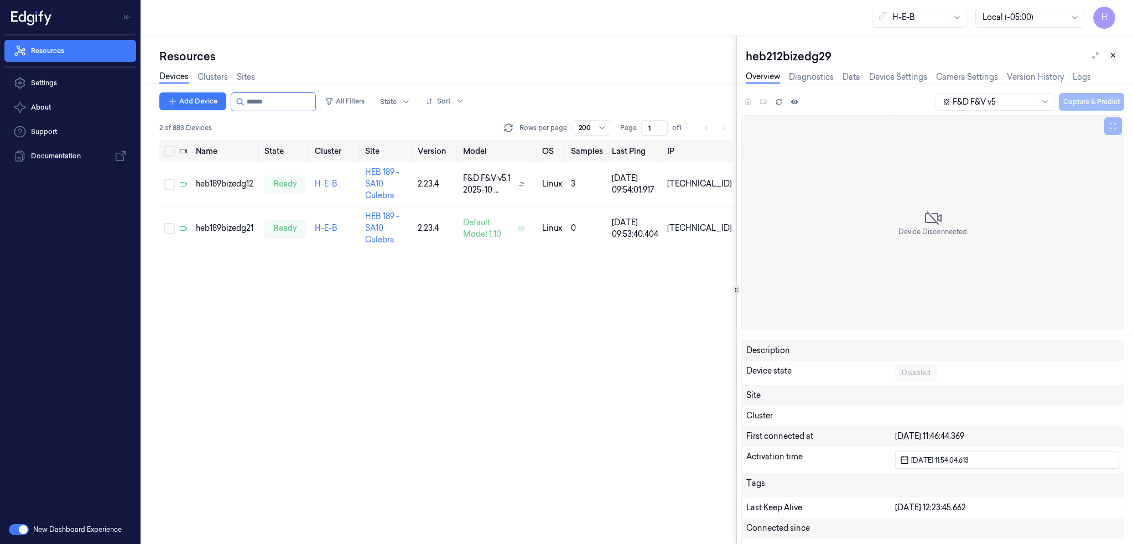
click at [1109, 55] on button at bounding box center [1113, 55] width 13 height 13
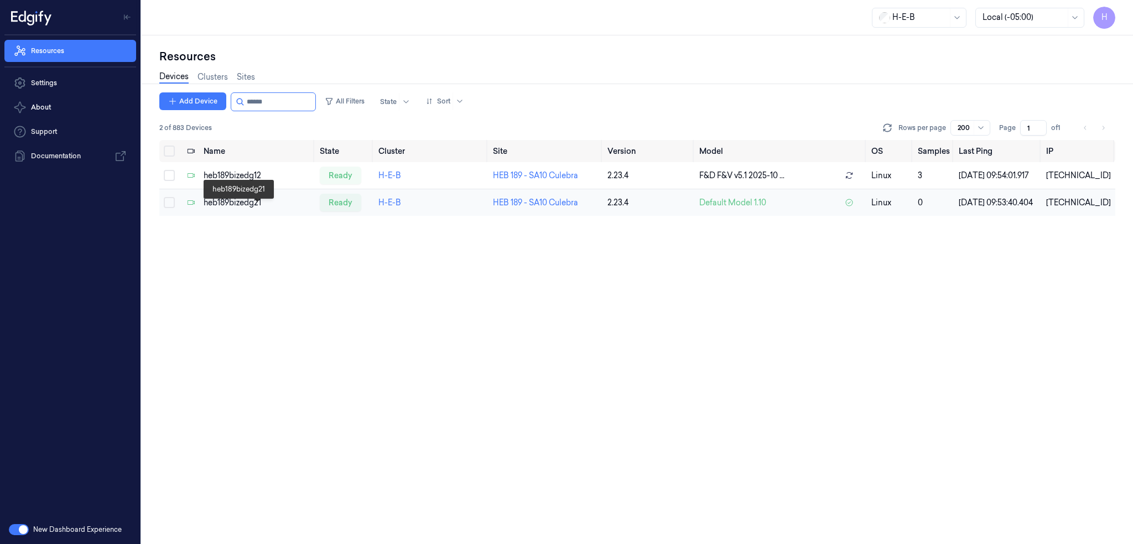
click at [250, 209] on div "heb189bizedg21" at bounding box center [257, 203] width 107 height 12
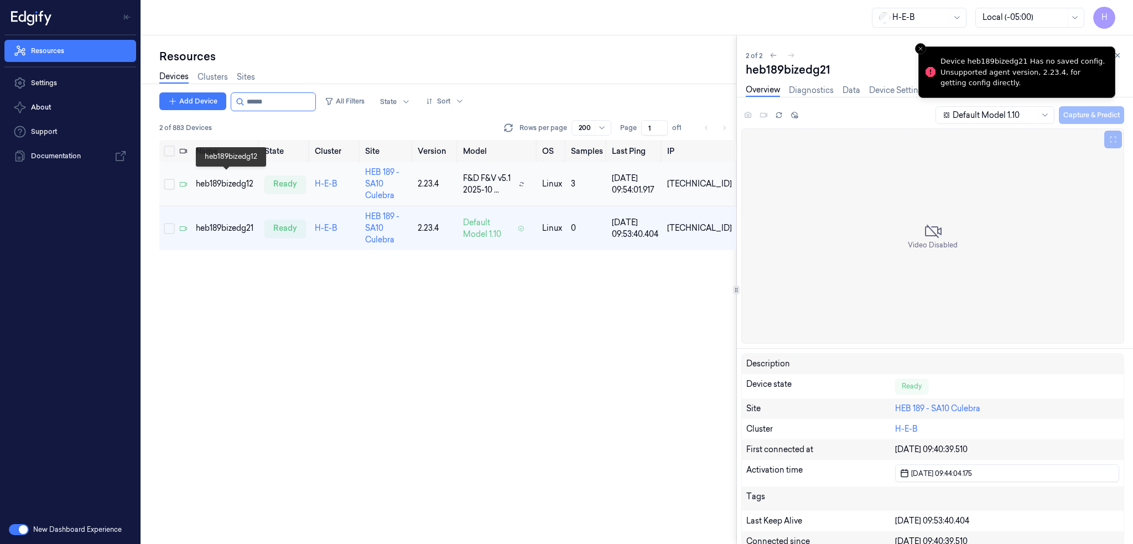
click at [205, 178] on div "heb189bizedg12" at bounding box center [226, 184] width 60 height 12
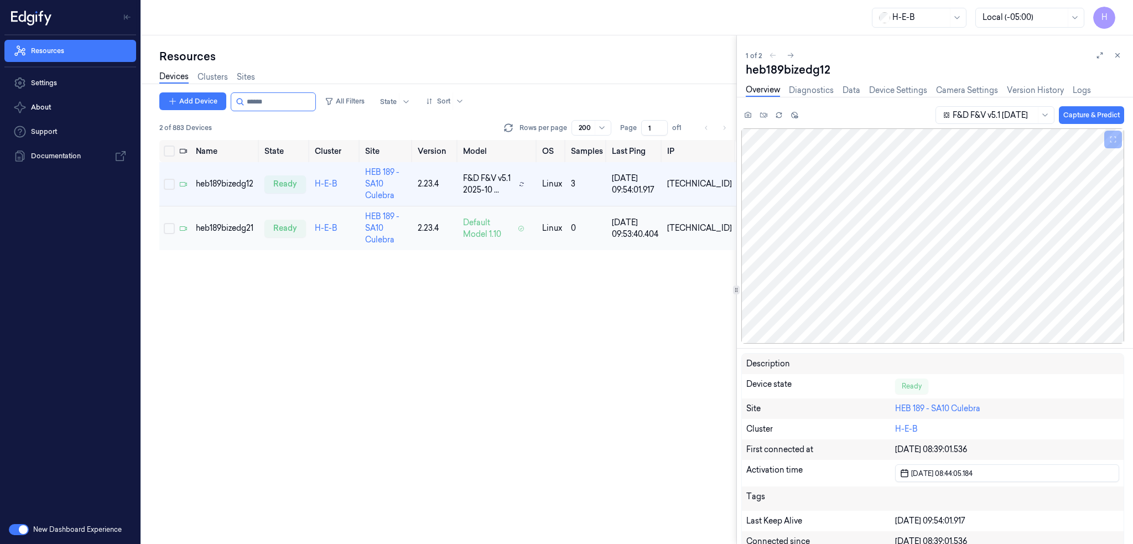
click at [232, 222] on div "heb189bizedg21" at bounding box center [226, 228] width 60 height 12
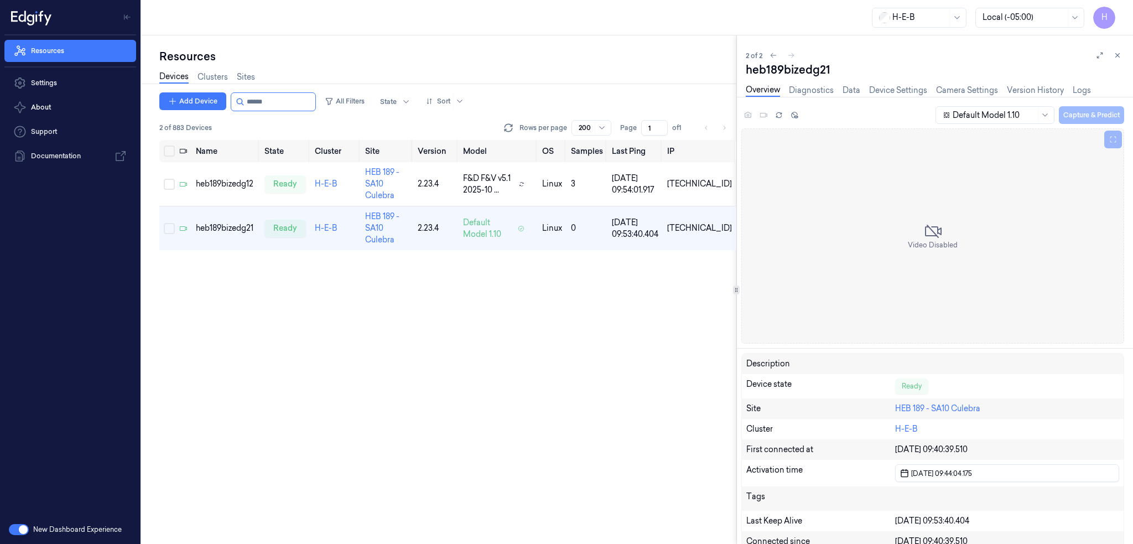
click at [1115, 56] on icon at bounding box center [1118, 55] width 8 height 8
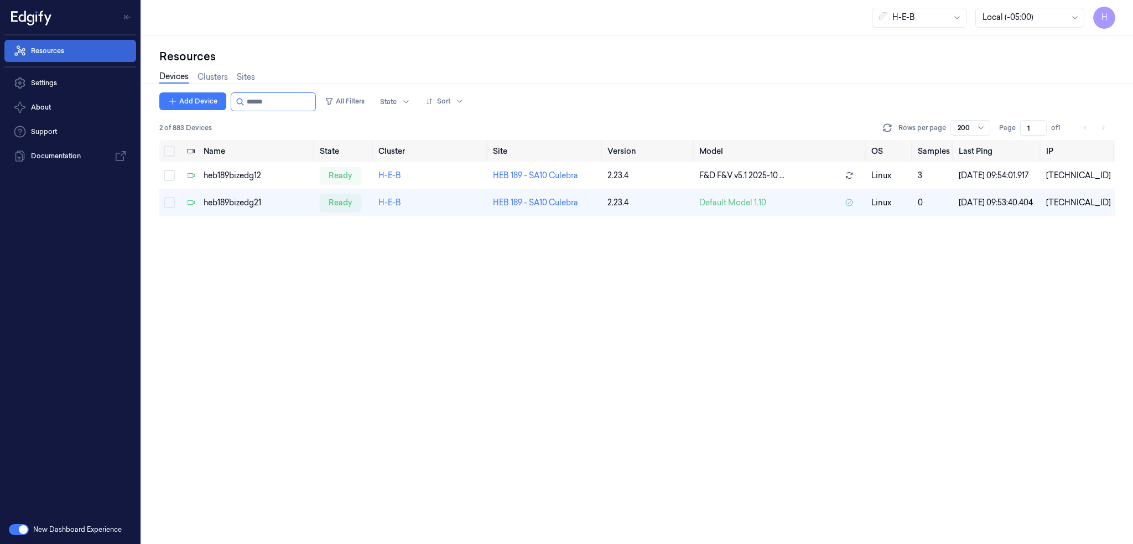
drag, startPoint x: 67, startPoint y: 84, endPoint x: 71, endPoint y: 61, distance: 22.5
click at [67, 84] on link "Settings" at bounding box center [70, 83] width 132 height 22
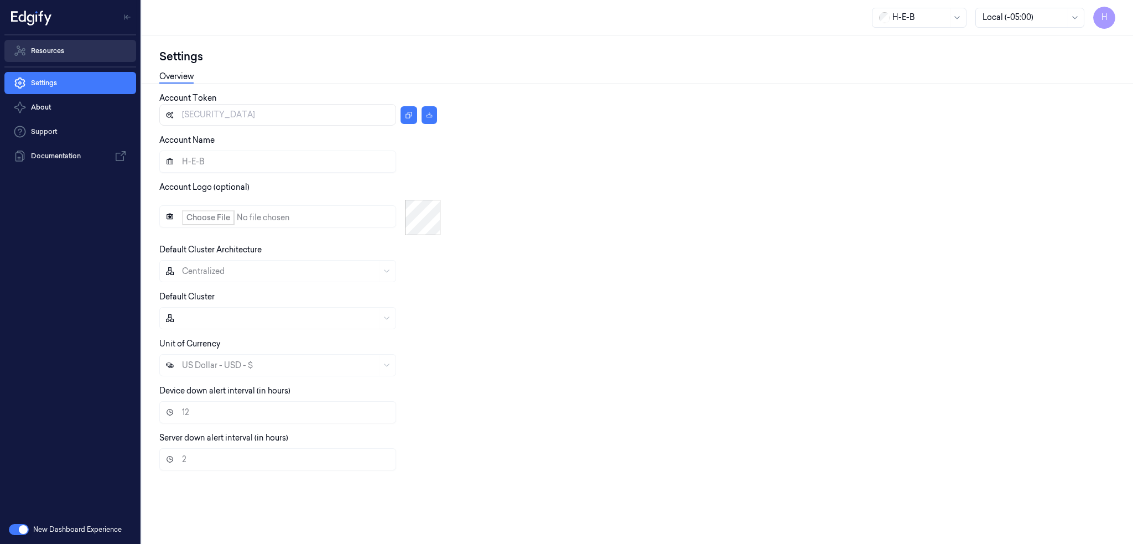
click at [76, 46] on link "Resources" at bounding box center [70, 51] width 132 height 22
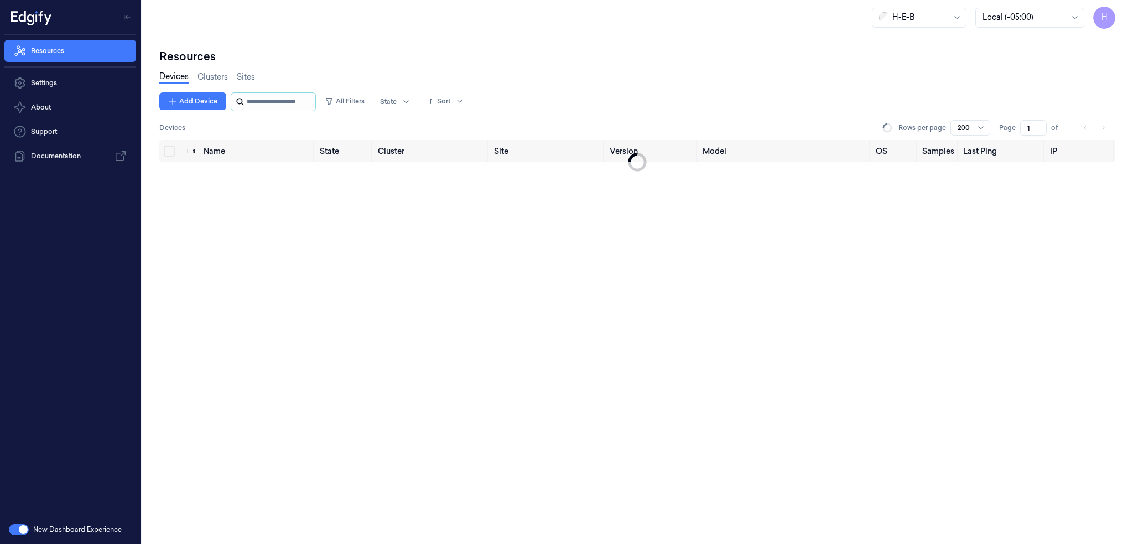
click at [288, 98] on input "string" at bounding box center [280, 102] width 66 height 18
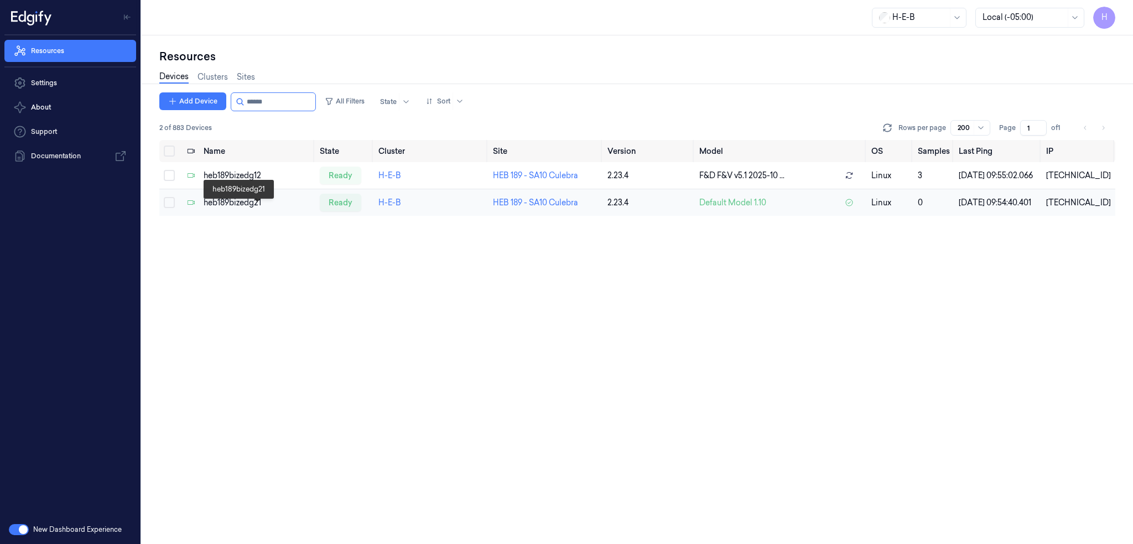
type input "******"
click at [243, 209] on div "heb189bizedg21" at bounding box center [257, 203] width 107 height 12
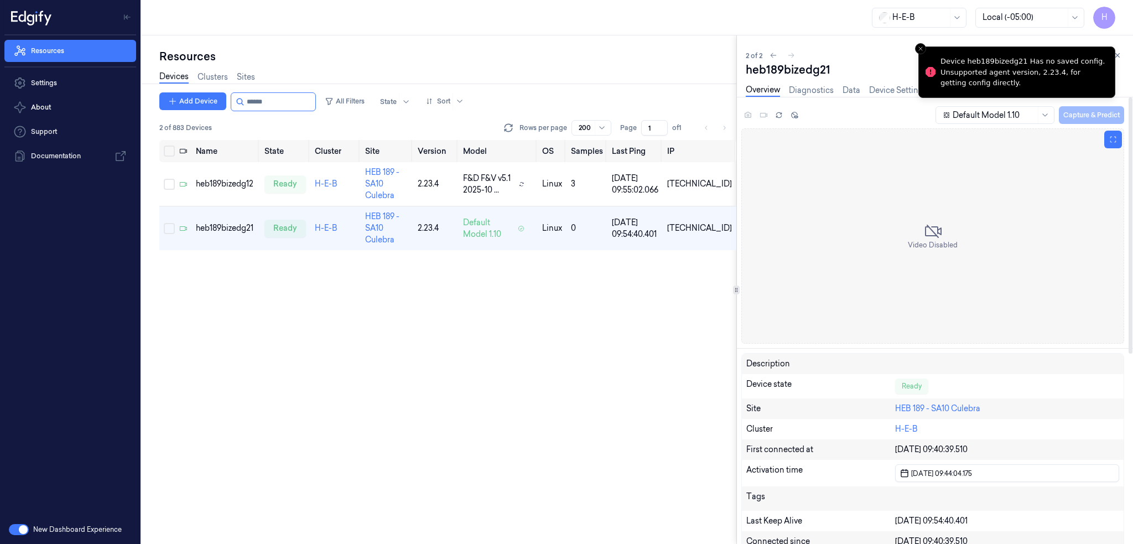
click at [927, 236] on icon at bounding box center [933, 231] width 18 height 18
click at [231, 222] on div "heb189bizedg21" at bounding box center [226, 228] width 60 height 12
click at [1127, 56] on div "2 of 2 heb189bizedg21 Overview Diagnostics Data Device Settings Camera Settings…" at bounding box center [935, 289] width 396 height 508
click at [1120, 55] on icon at bounding box center [1118, 55] width 8 height 8
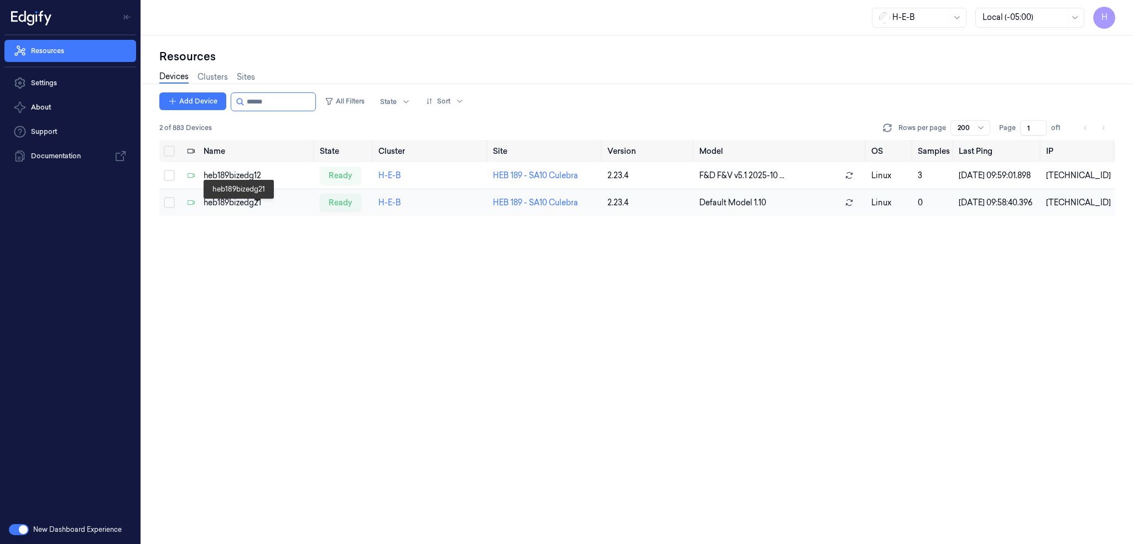
click at [242, 209] on div "heb189bizedg21" at bounding box center [257, 203] width 107 height 12
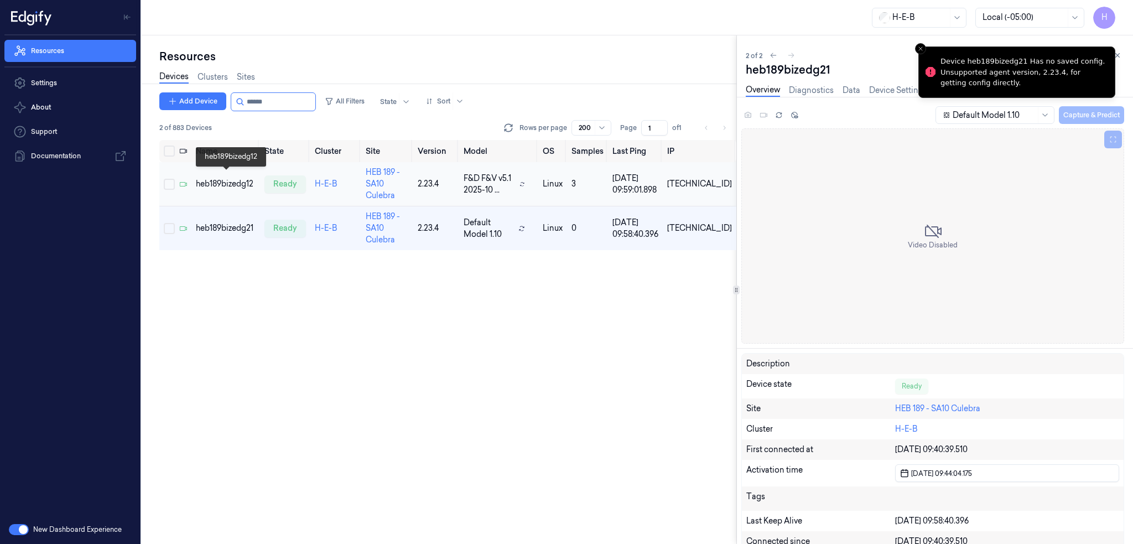
click at [230, 179] on div "heb189bizedg12" at bounding box center [226, 184] width 60 height 12
click at [228, 222] on div "heb189bizedg21" at bounding box center [226, 228] width 60 height 12
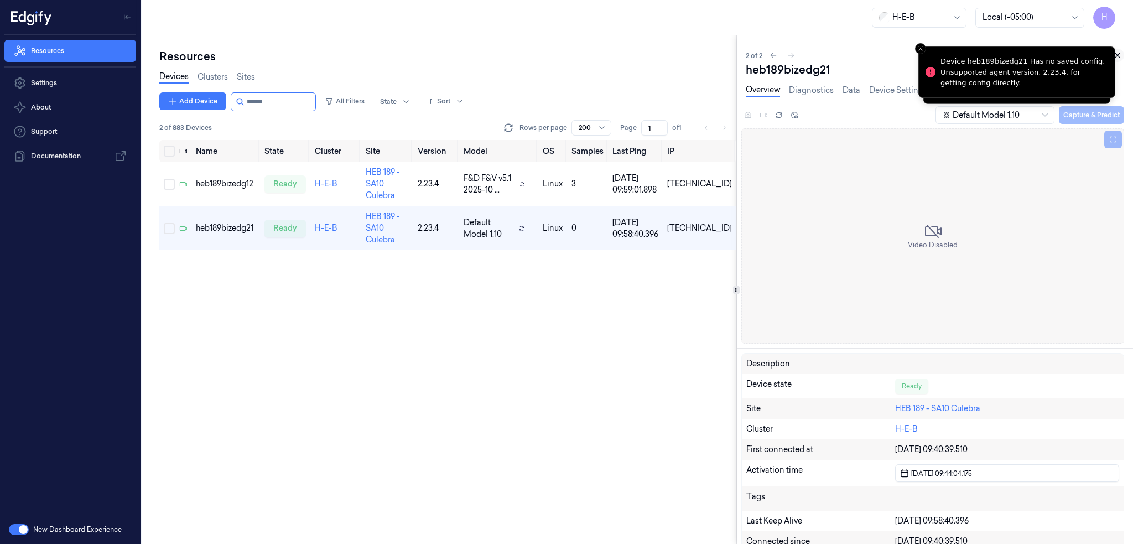
click at [1123, 54] on button at bounding box center [1117, 55] width 13 height 13
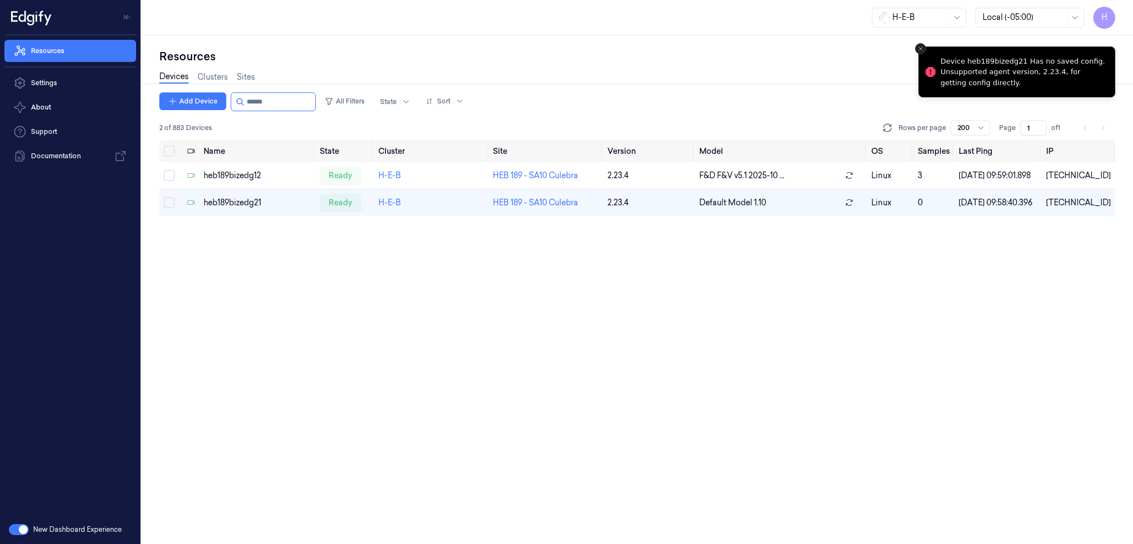
click at [921, 48] on line "Close toast" at bounding box center [920, 48] width 3 height 3
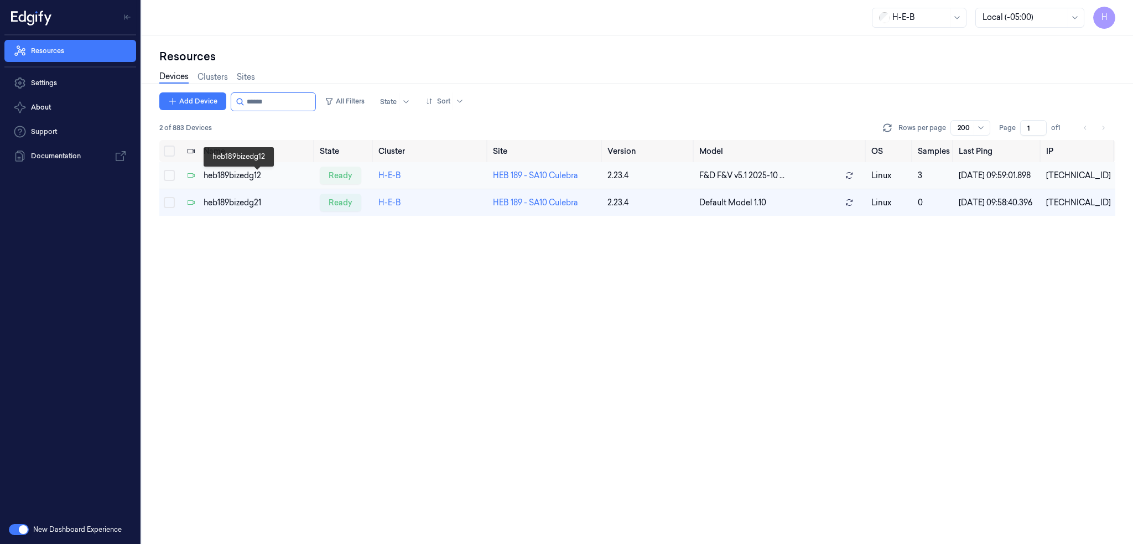
click at [244, 179] on div "heb189bizedg12" at bounding box center [257, 176] width 107 height 12
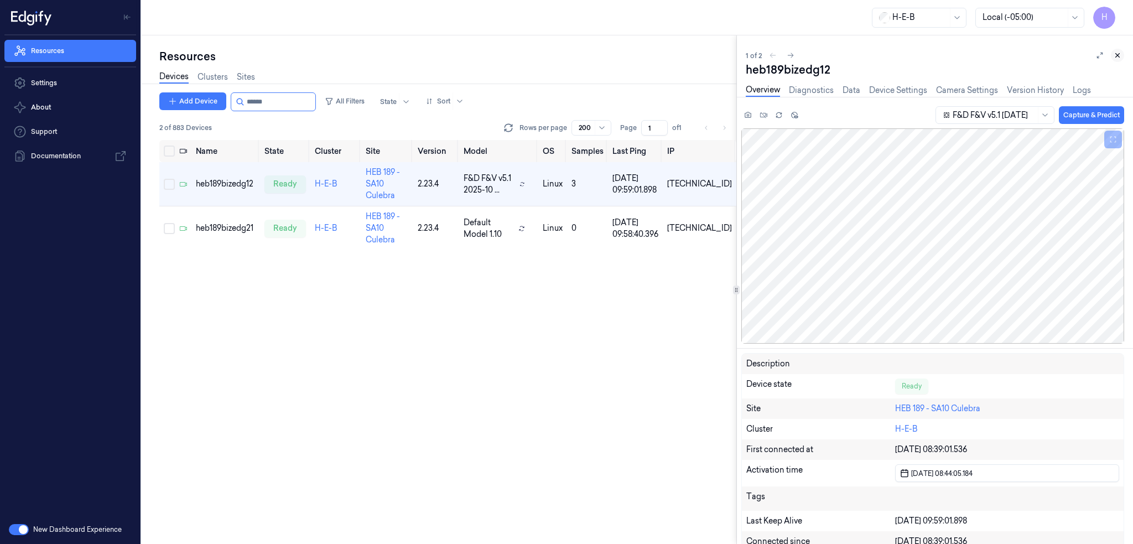
click at [1119, 57] on icon at bounding box center [1118, 55] width 8 height 8
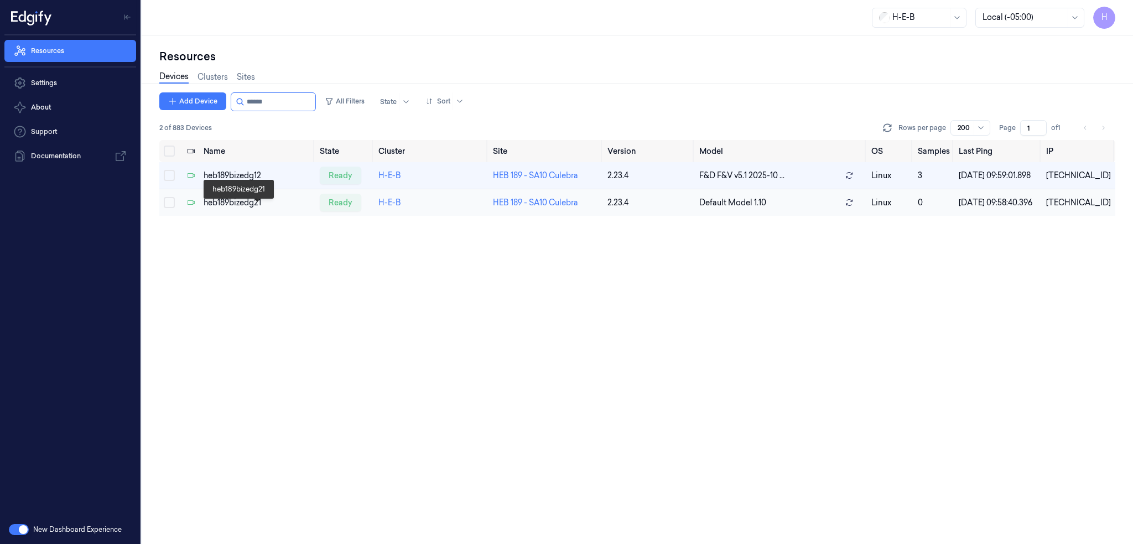
click at [247, 205] on div "heb189bizedg21" at bounding box center [257, 203] width 107 height 12
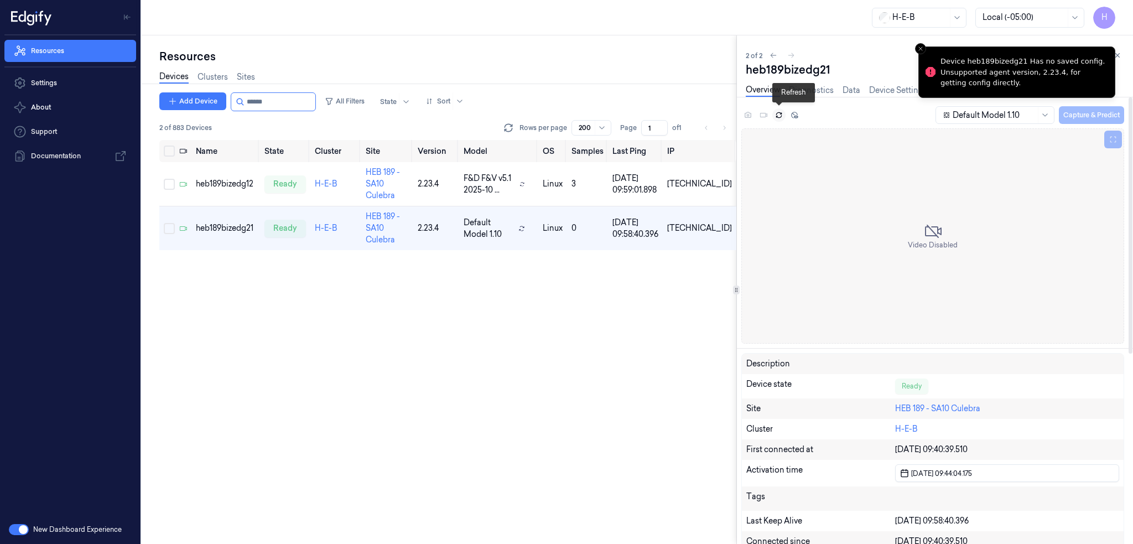
click at [775, 117] on icon at bounding box center [779, 115] width 8 height 8
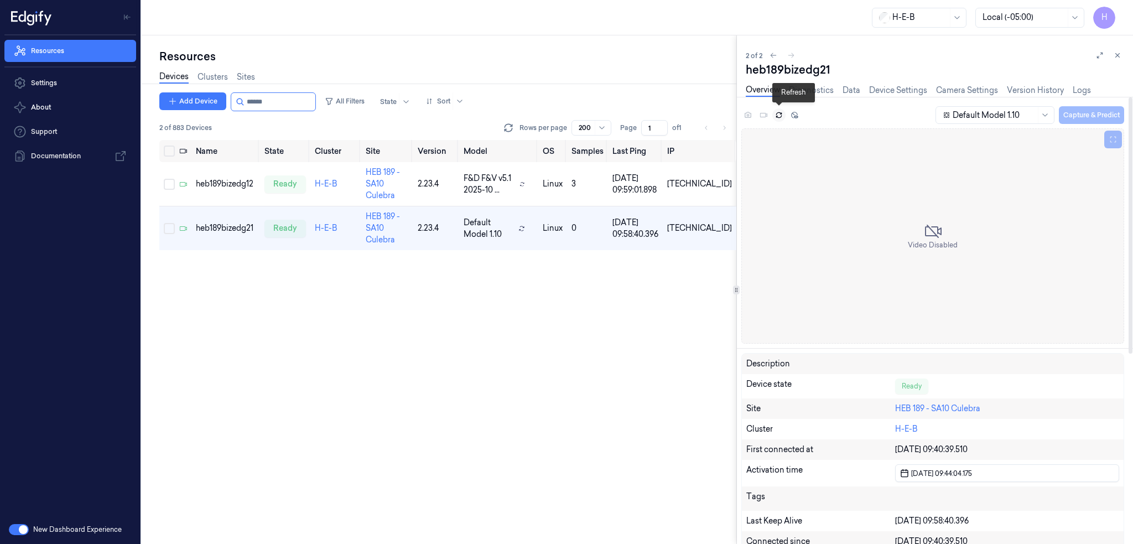
click at [775, 117] on icon at bounding box center [779, 115] width 8 height 8
click at [1010, 108] on div "Default Model 1.10" at bounding box center [994, 115] width 83 height 17
click at [1118, 56] on icon at bounding box center [1118, 56] width 4 height 4
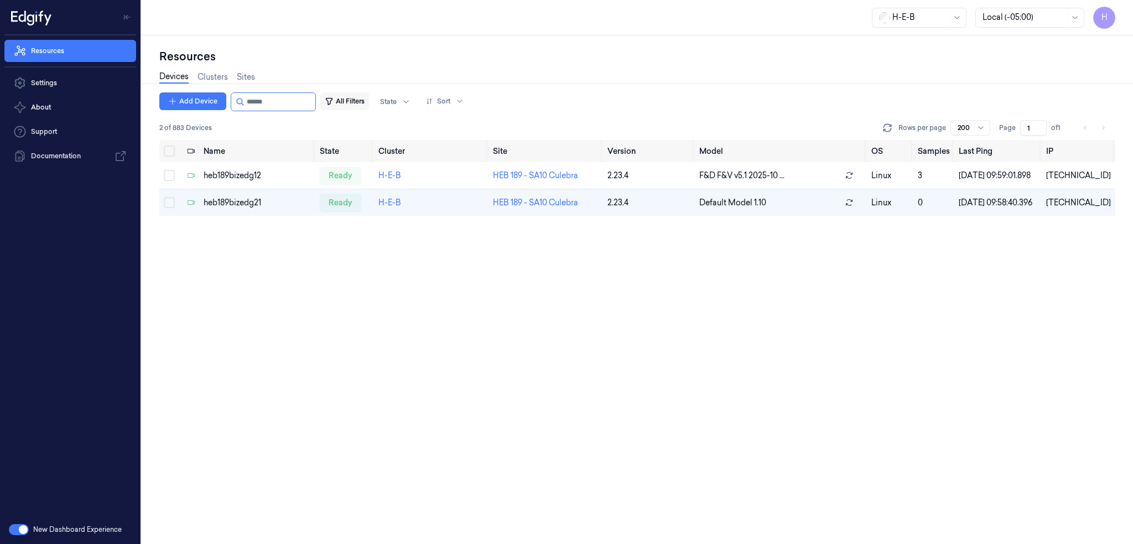
drag, startPoint x: 256, startPoint y: 106, endPoint x: 361, endPoint y: 110, distance: 105.2
click at [357, 109] on div "Add Device All Filters State Sort" at bounding box center [313, 101] width 309 height 19
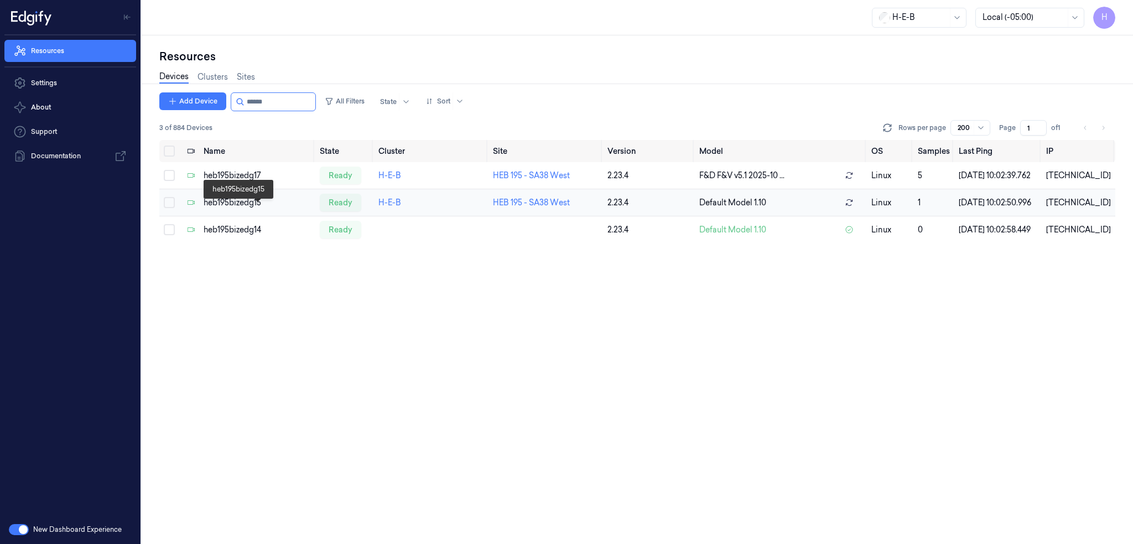
type input "******"
click at [246, 209] on div "heb195bizedg15" at bounding box center [257, 203] width 107 height 12
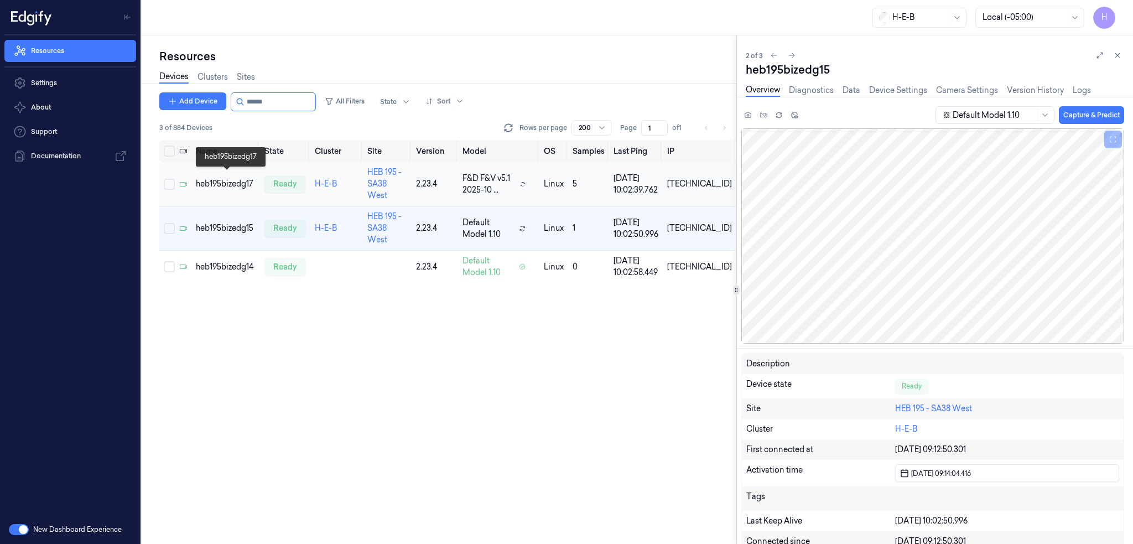
click at [215, 179] on div "heb195bizedg17" at bounding box center [226, 184] width 60 height 12
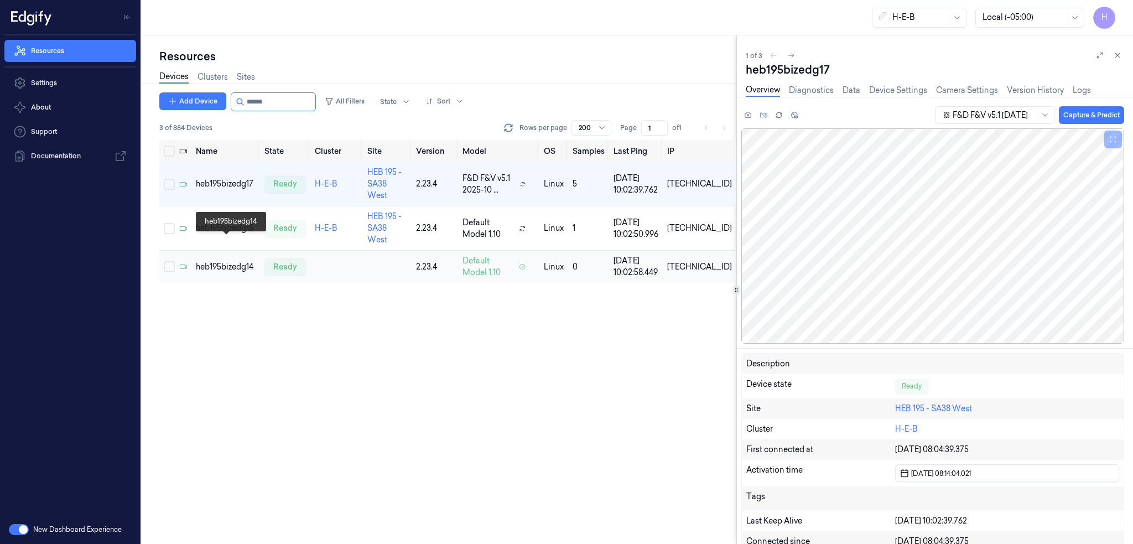
click at [240, 261] on div "heb195bizedg14" at bounding box center [226, 267] width 60 height 12
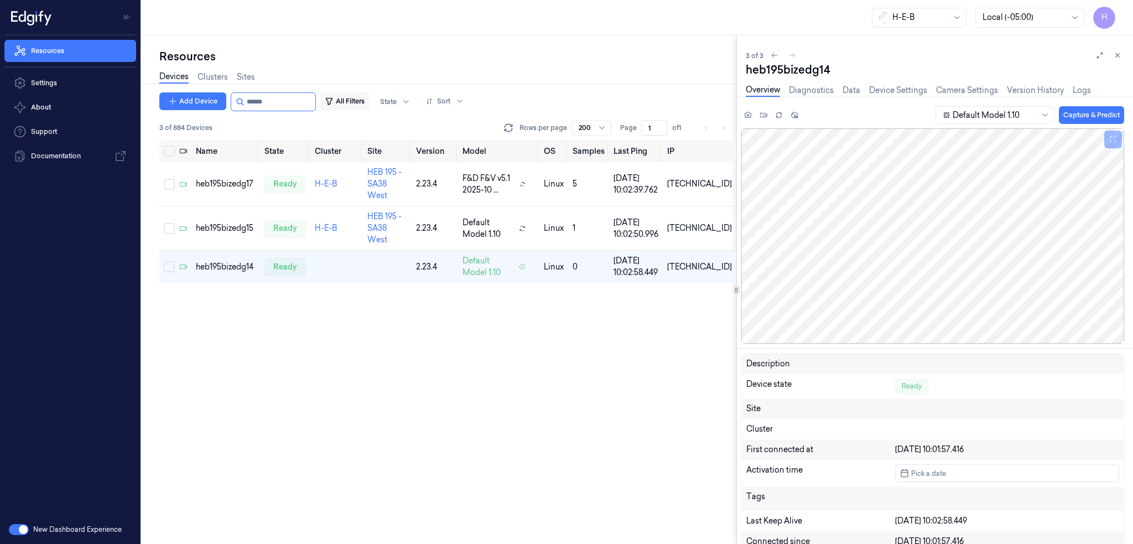
drag, startPoint x: 257, startPoint y: 102, endPoint x: 338, endPoint y: 107, distance: 80.9
click at [333, 108] on div "Add Device All Filters State Sort" at bounding box center [313, 101] width 309 height 19
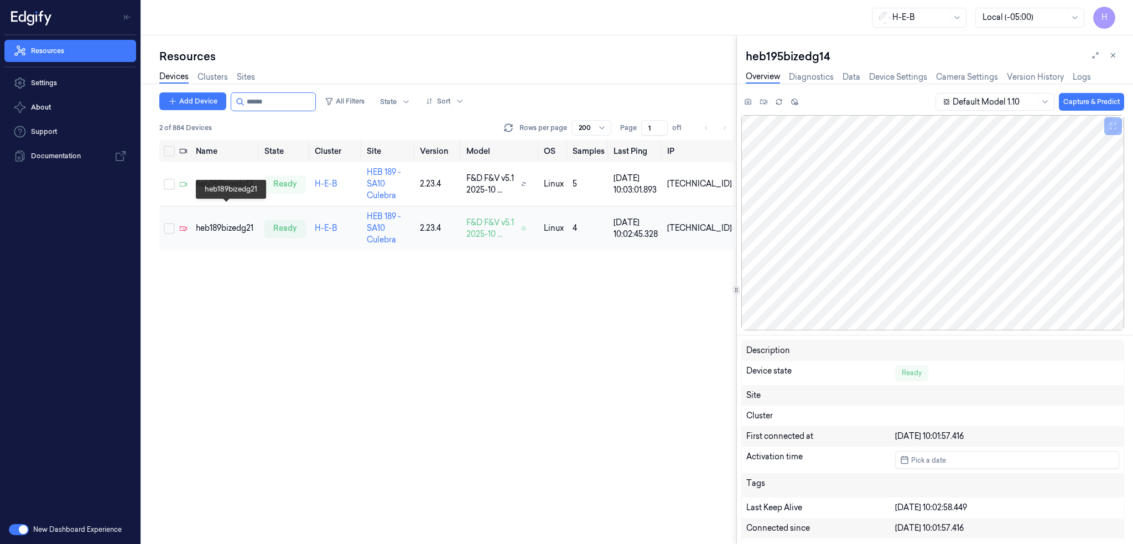
type input "******"
click at [221, 222] on div "heb189bizedg21" at bounding box center [226, 228] width 60 height 12
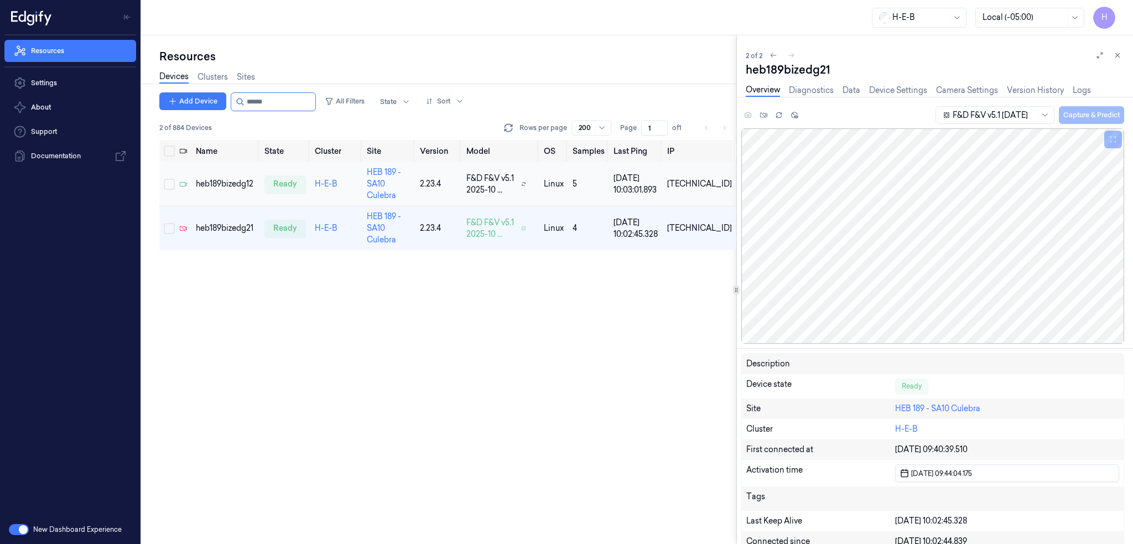
click at [221, 181] on div "heb189bizedg12" at bounding box center [226, 184] width 60 height 12
click at [224, 222] on div "heb189bizedg21" at bounding box center [226, 228] width 60 height 12
drag, startPoint x: 277, startPoint y: 105, endPoint x: 359, endPoint y: 108, distance: 82.5
click at [313, 108] on input "string" at bounding box center [280, 102] width 66 height 18
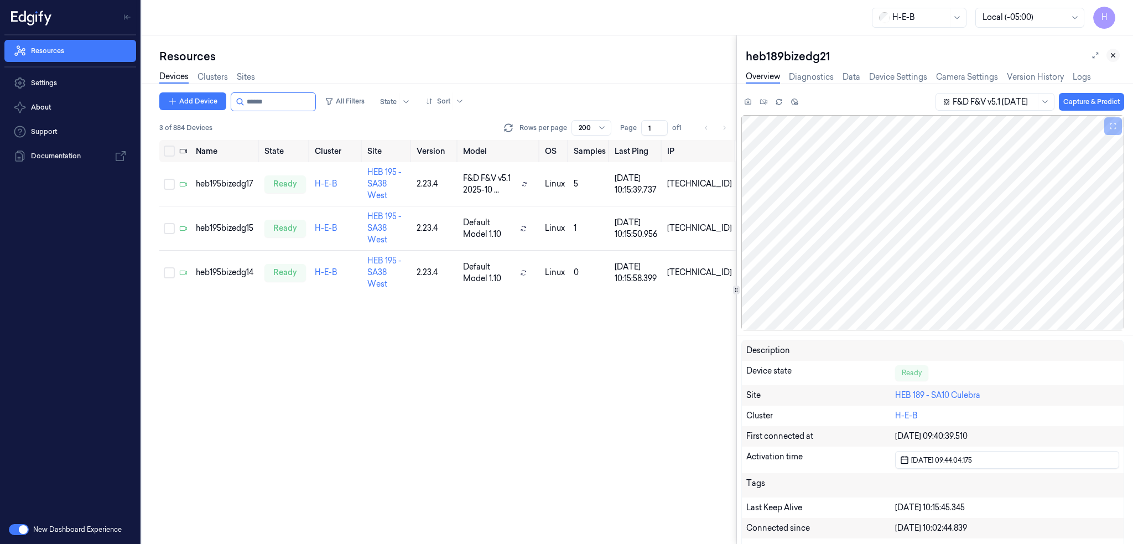
type input "******"
click at [1114, 56] on icon at bounding box center [1114, 56] width 4 height 4
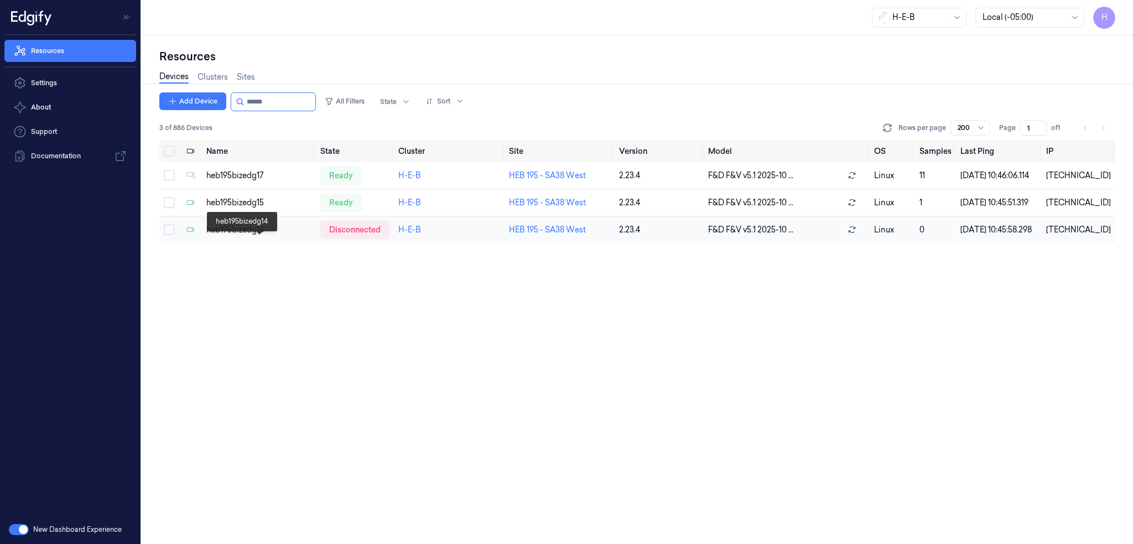
click at [248, 236] on div "heb195bizedg14" at bounding box center [258, 230] width 105 height 12
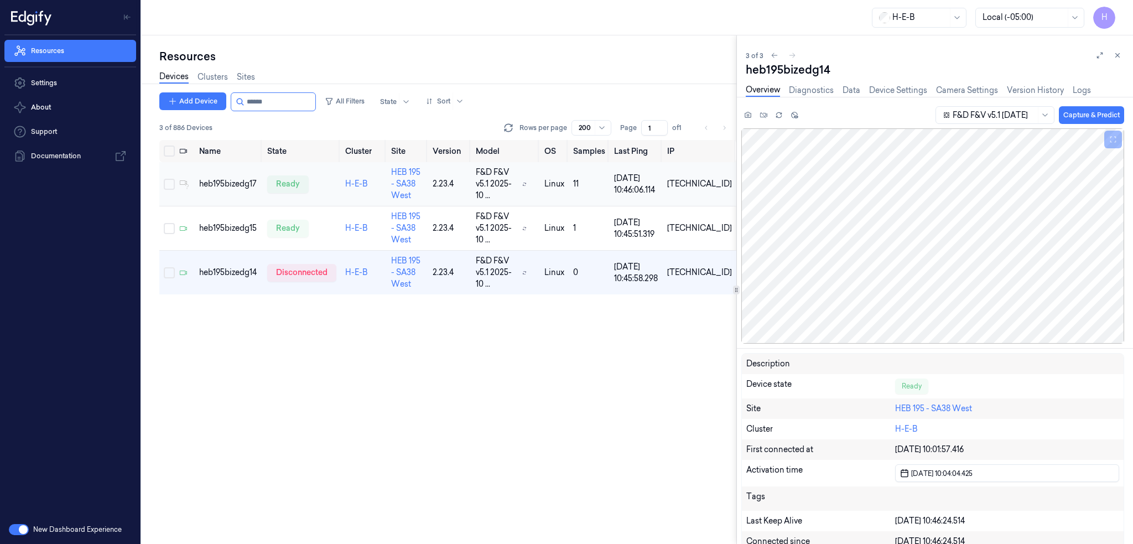
click at [226, 186] on div "heb195bizedg17" at bounding box center [228, 184] width 59 height 12
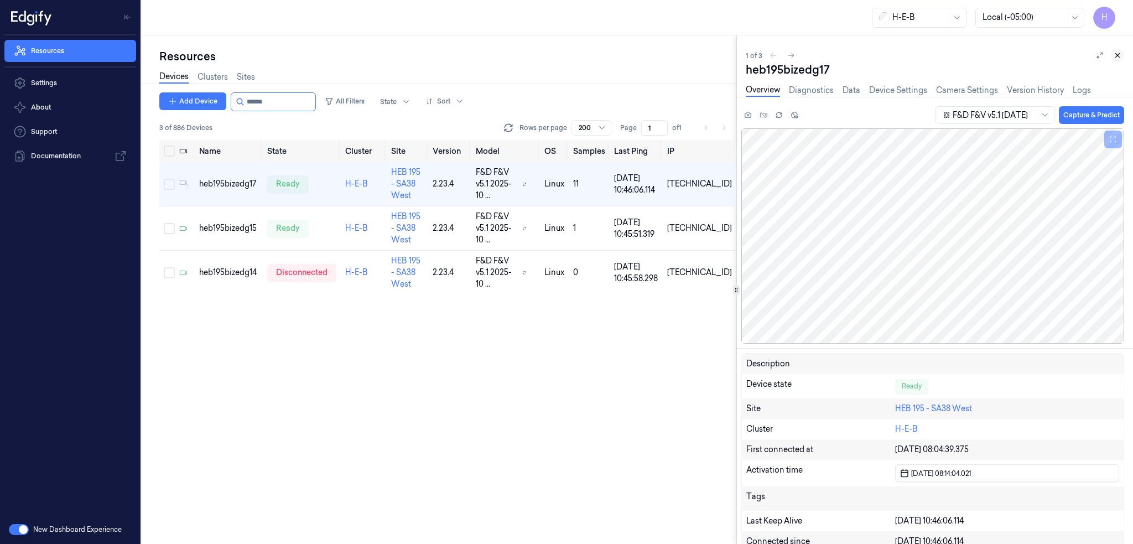
click at [1116, 57] on icon at bounding box center [1118, 55] width 8 height 8
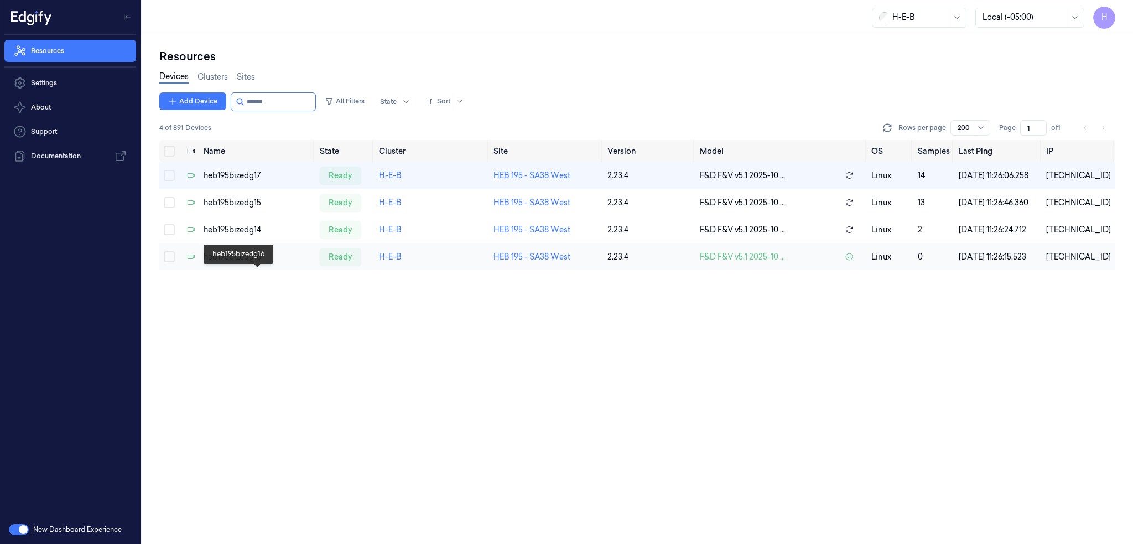
click at [246, 263] on div "heb195bizedg16" at bounding box center [257, 257] width 107 height 12
